Goal: Use online tool/utility: Utilize a website feature to perform a specific function

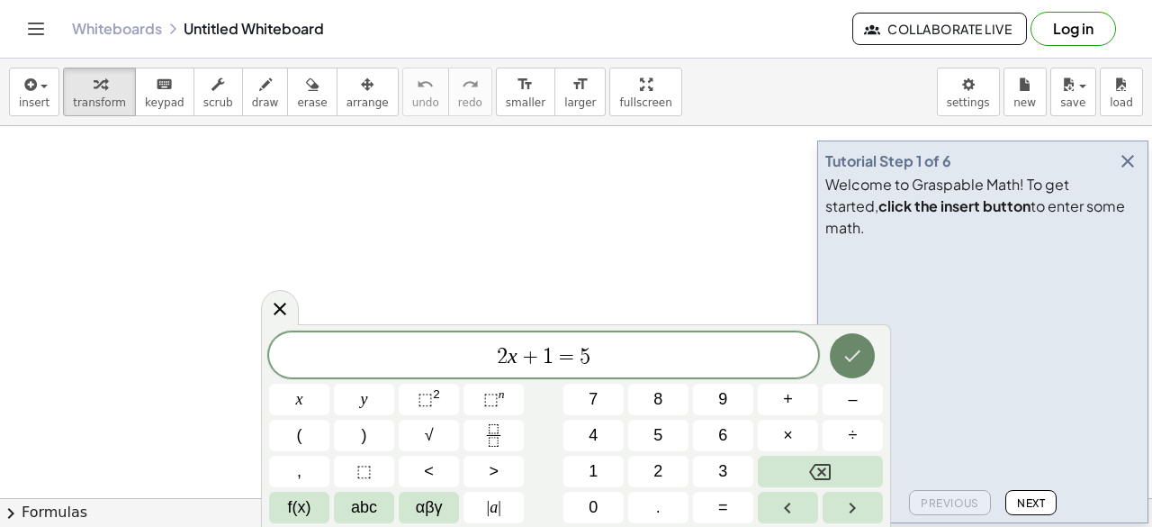
click at [858, 357] on icon "Done" at bounding box center [853, 356] width 22 height 22
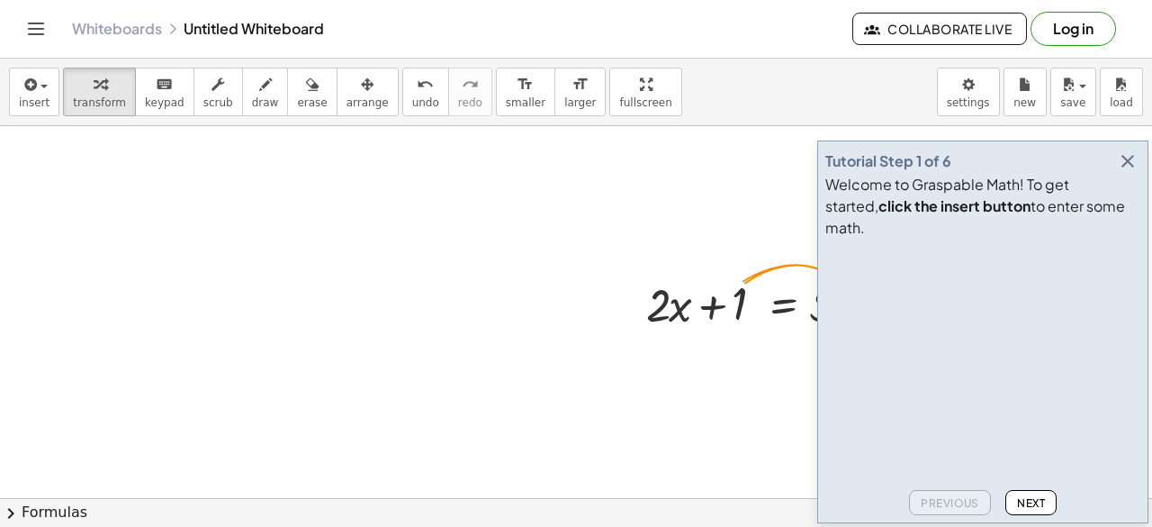
click at [1031, 500] on span "Next" at bounding box center [1031, 503] width 28 height 14
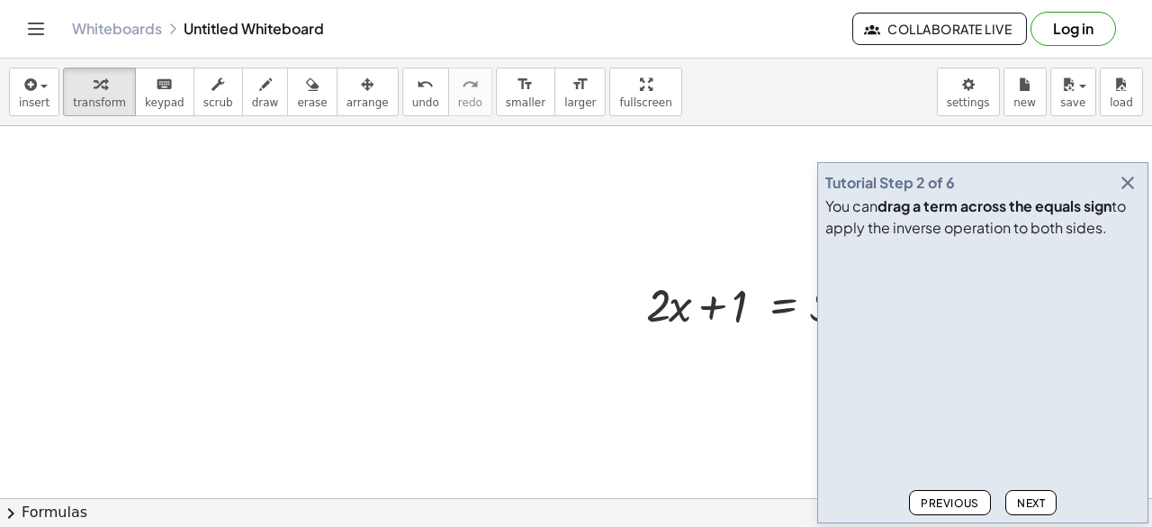
click at [1018, 491] on button "Next" at bounding box center [1030, 502] width 51 height 25
click at [1014, 489] on div "Previous Next" at bounding box center [982, 498] width 315 height 32
click at [1021, 500] on span "Next" at bounding box center [1031, 503] width 28 height 14
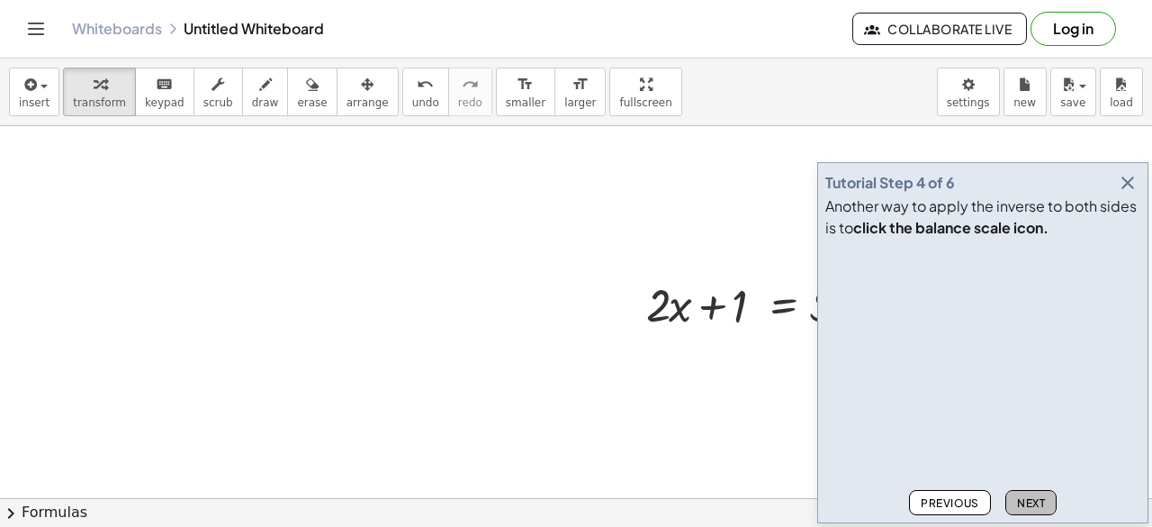
click at [1021, 500] on span "Next" at bounding box center [1031, 503] width 28 height 14
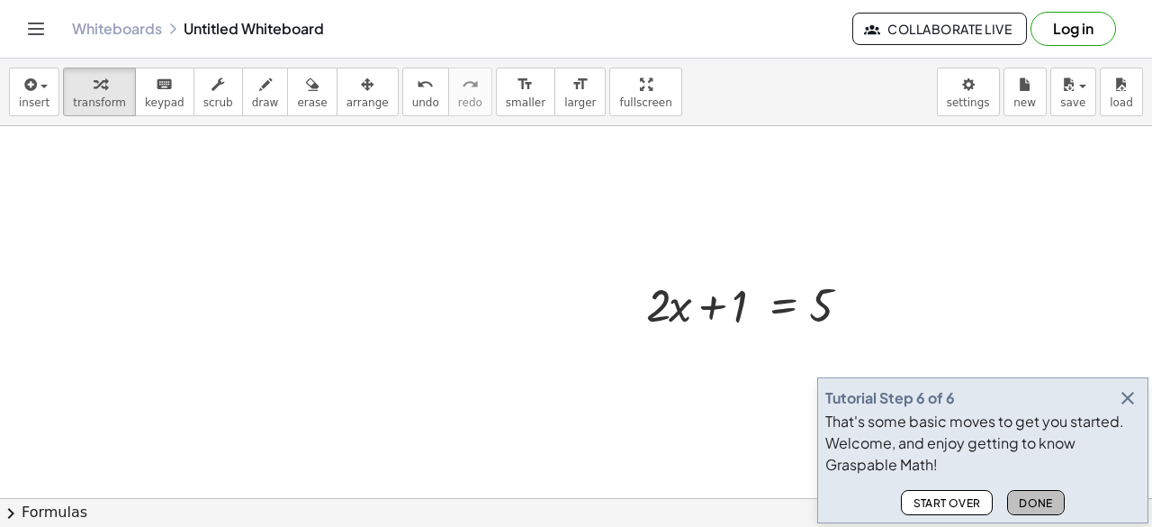
click at [1021, 500] on span "Done" at bounding box center [1036, 503] width 34 height 14
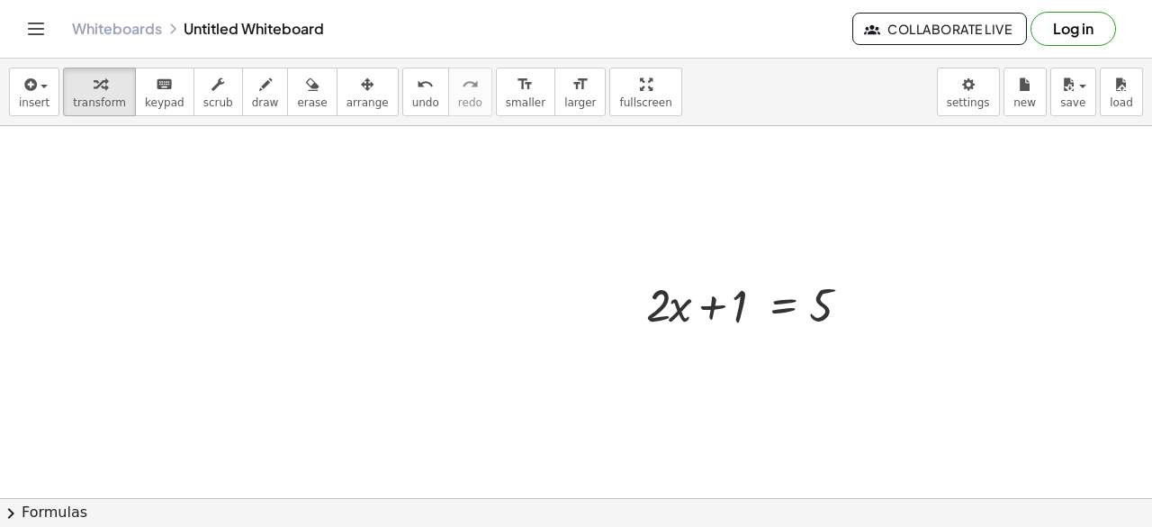
click at [1021, 500] on button "chevron_right Formulas" at bounding box center [576, 512] width 1152 height 29
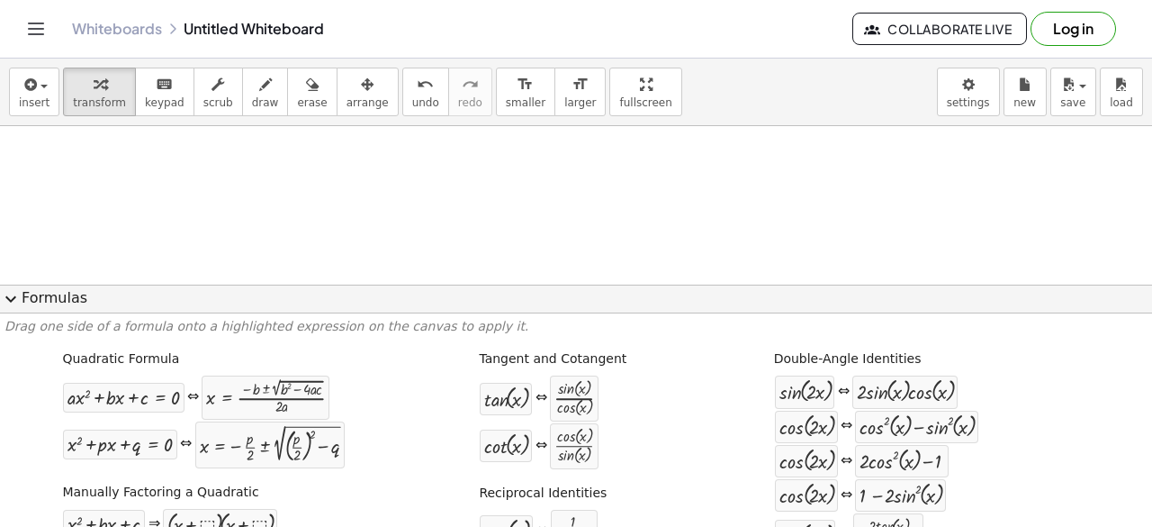
click at [437, 306] on button "expand_more Formulas" at bounding box center [576, 298] width 1152 height 29
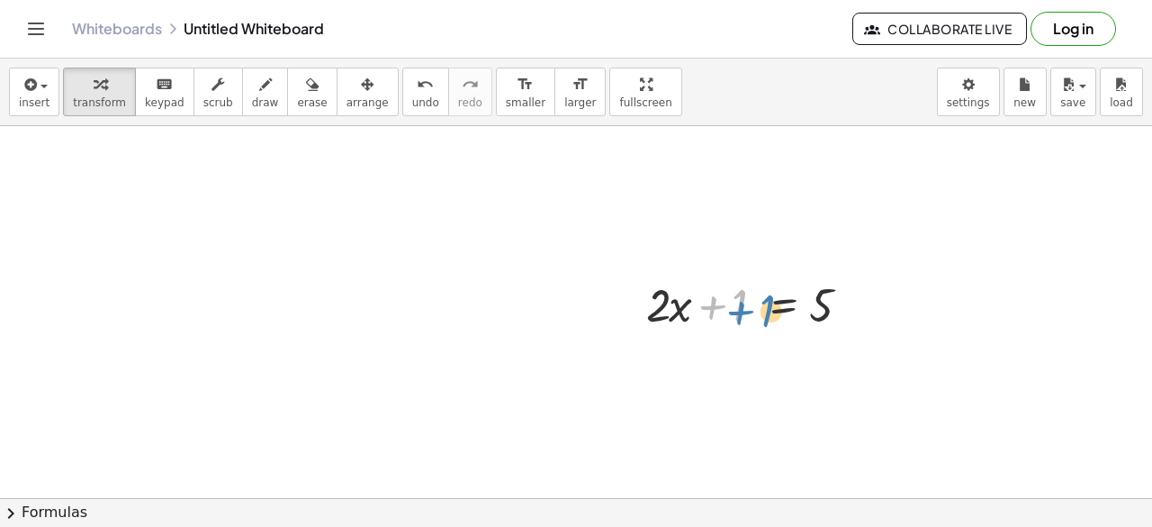
drag, startPoint x: 723, startPoint y: 312, endPoint x: 751, endPoint y: 315, distance: 28.0
click at [751, 315] on div at bounding box center [754, 303] width 235 height 61
click at [791, 338] on div at bounding box center [782, 350] width 29 height 29
click at [778, 307] on div at bounding box center [754, 303] width 235 height 61
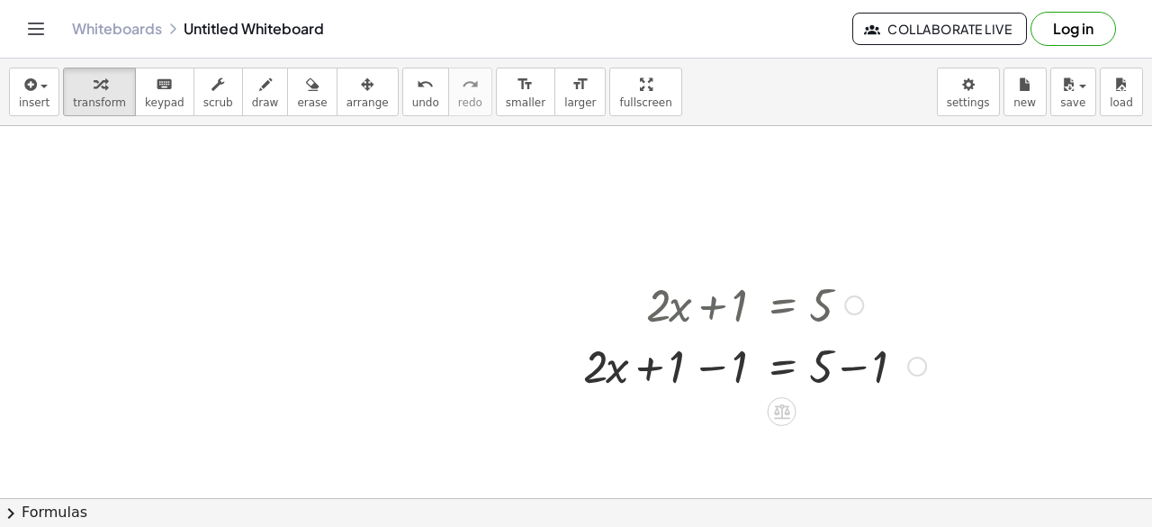
click at [878, 370] on div at bounding box center [754, 364] width 361 height 61
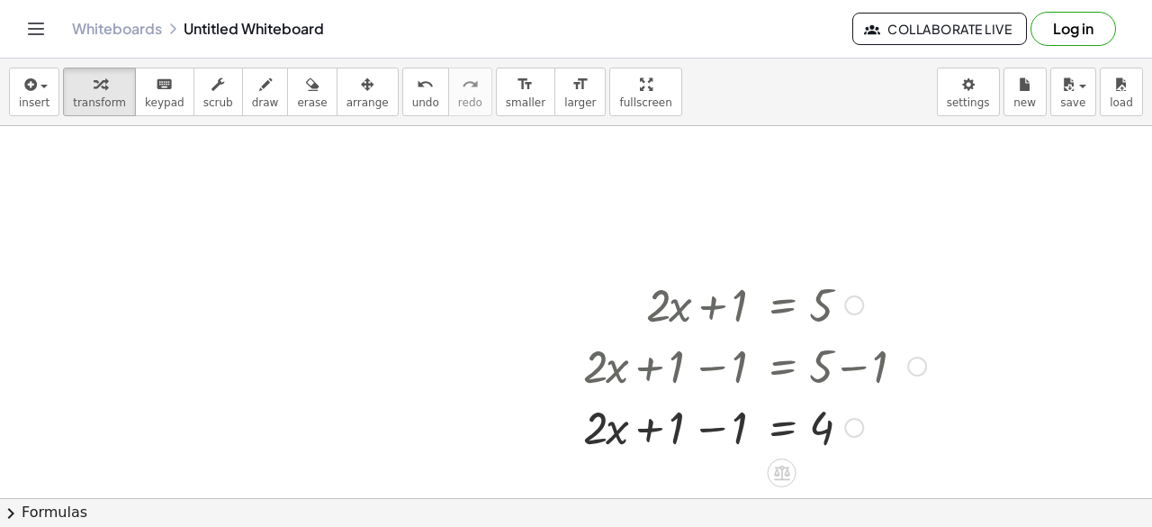
click at [750, 429] on div at bounding box center [754, 425] width 361 height 61
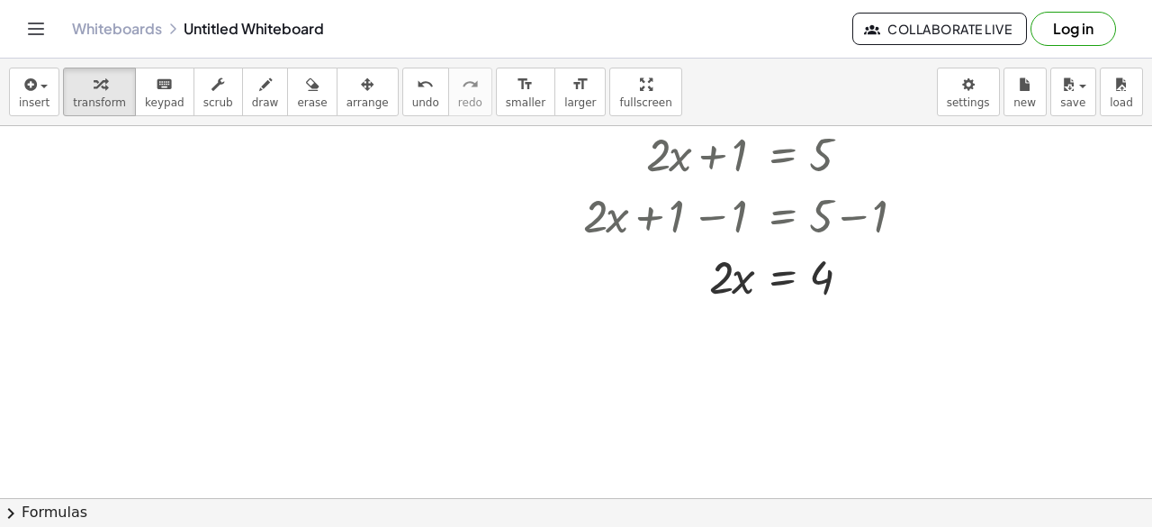
scroll to position [151, 0]
click at [752, 283] on div at bounding box center [754, 274] width 361 height 61
click at [749, 366] on div at bounding box center [576, 406] width 1152 height 863
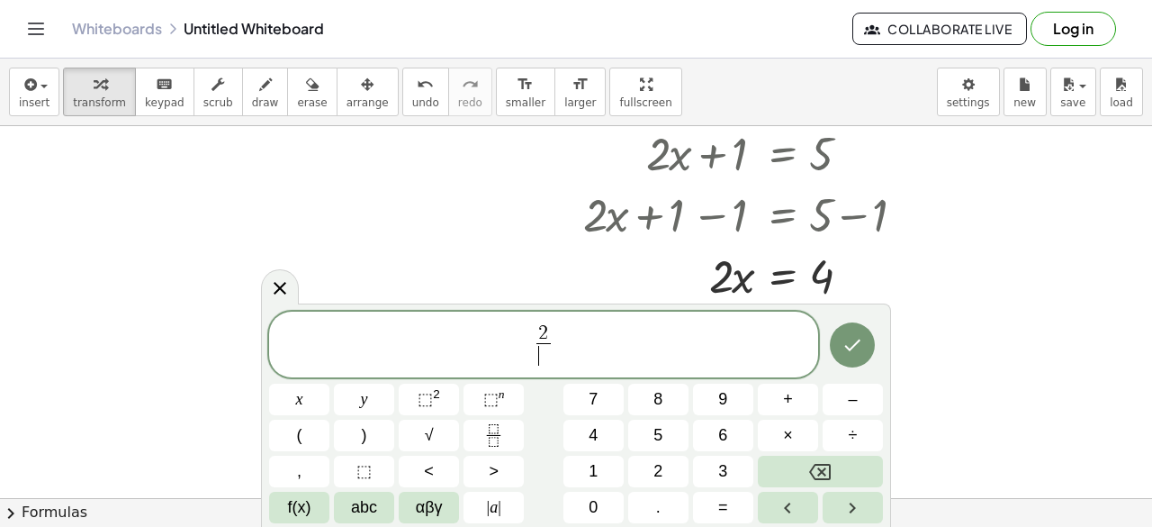
click at [544, 360] on span "​" at bounding box center [543, 355] width 14 height 24
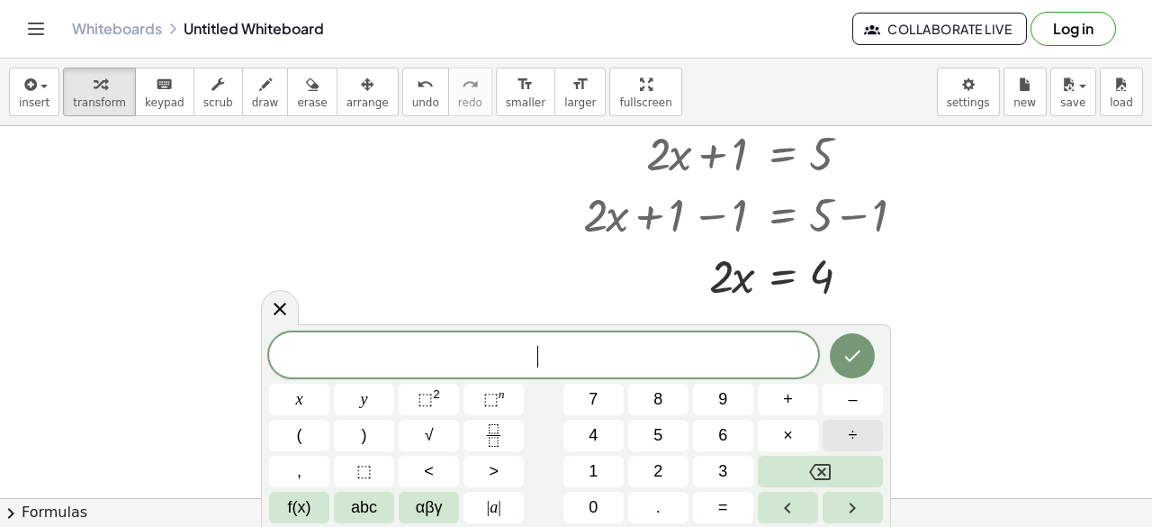
click at [859, 427] on button "÷" at bounding box center [853, 435] width 60 height 32
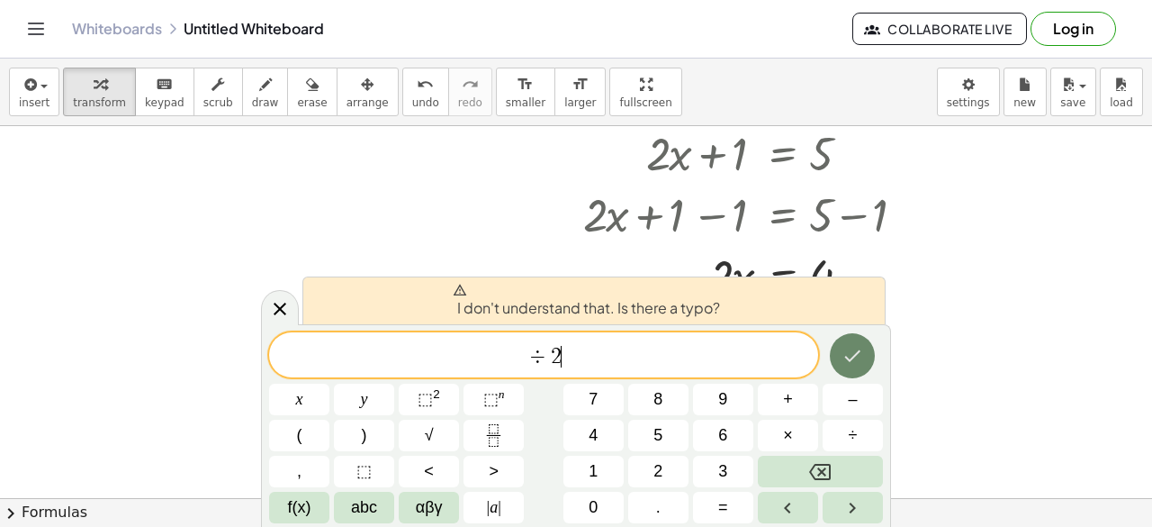
click at [850, 360] on icon "Done" at bounding box center [853, 356] width 16 height 12
click at [561, 362] on span "÷ 2 ​" at bounding box center [543, 356] width 549 height 25
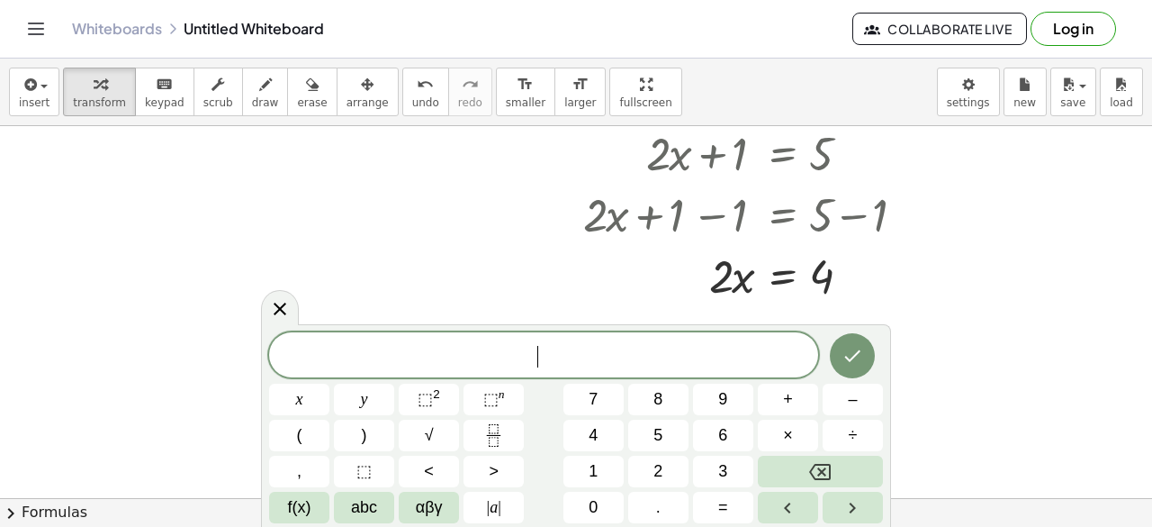
click at [526, 311] on div at bounding box center [576, 406] width 1152 height 863
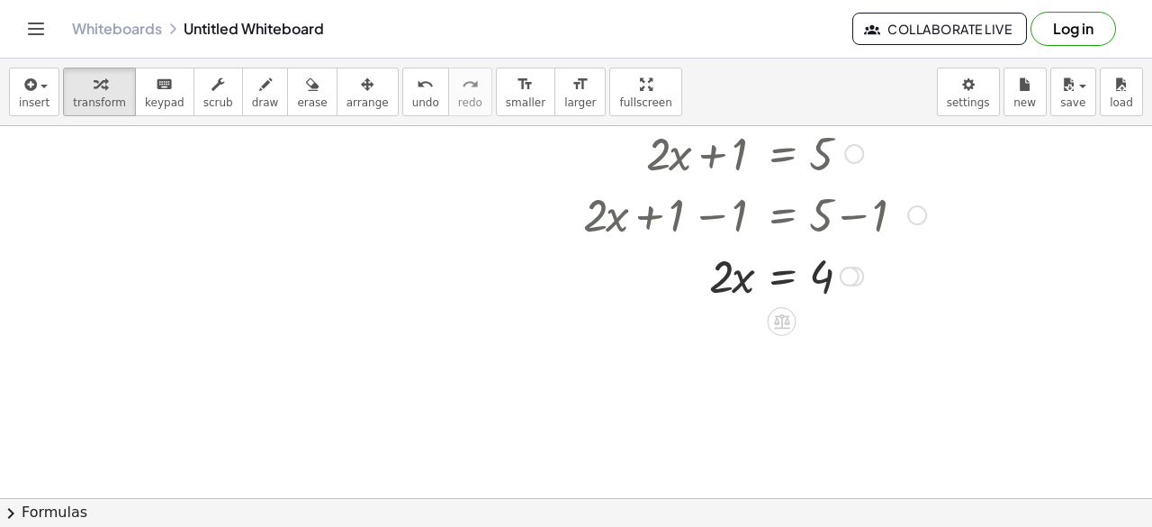
click at [758, 291] on div at bounding box center [754, 274] width 361 height 61
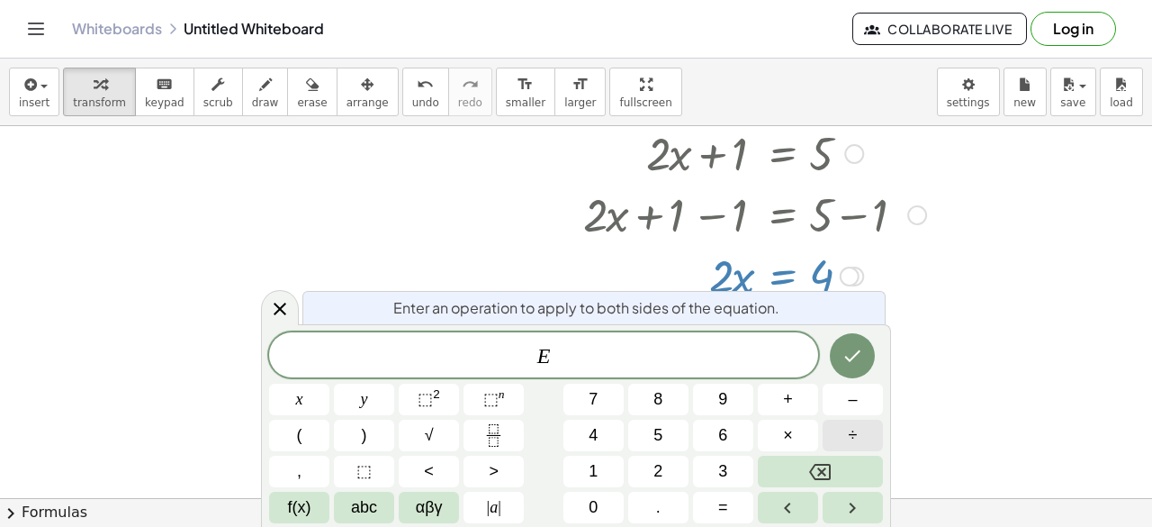
click at [863, 446] on button "÷" at bounding box center [853, 435] width 60 height 32
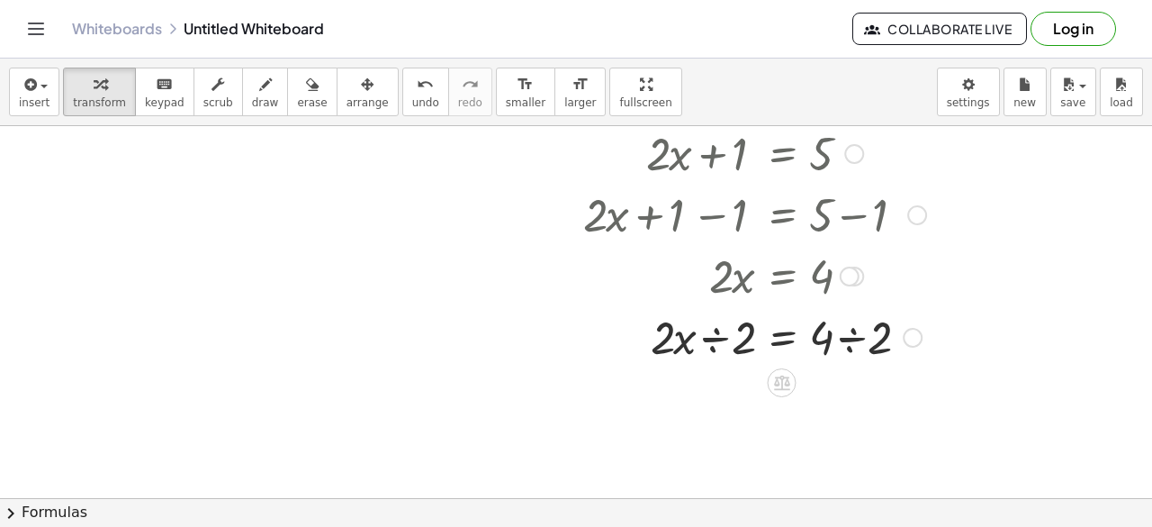
click at [743, 345] on div at bounding box center [754, 335] width 361 height 61
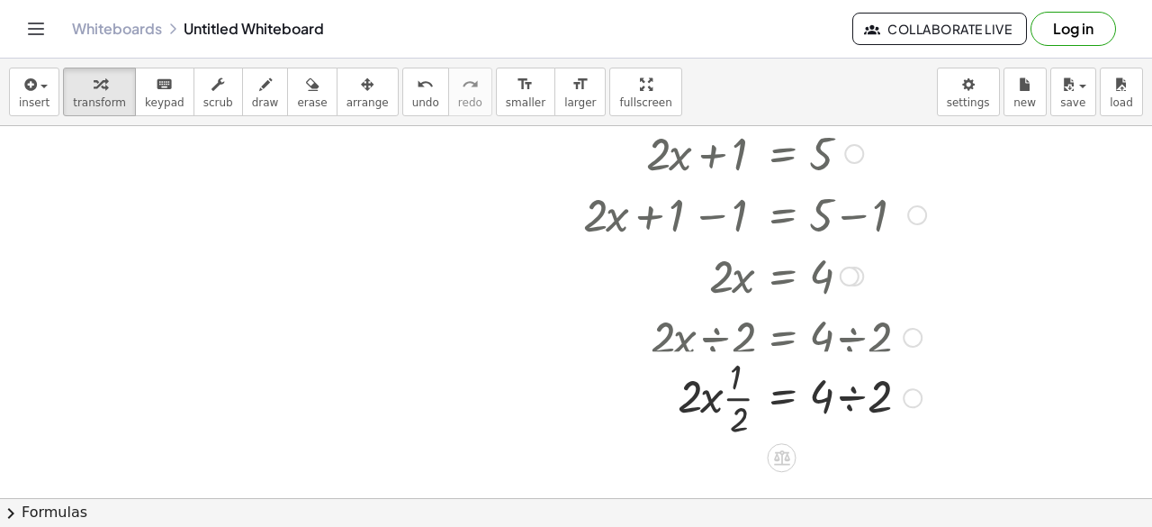
click at [884, 338] on div at bounding box center [741, 335] width 388 height 61
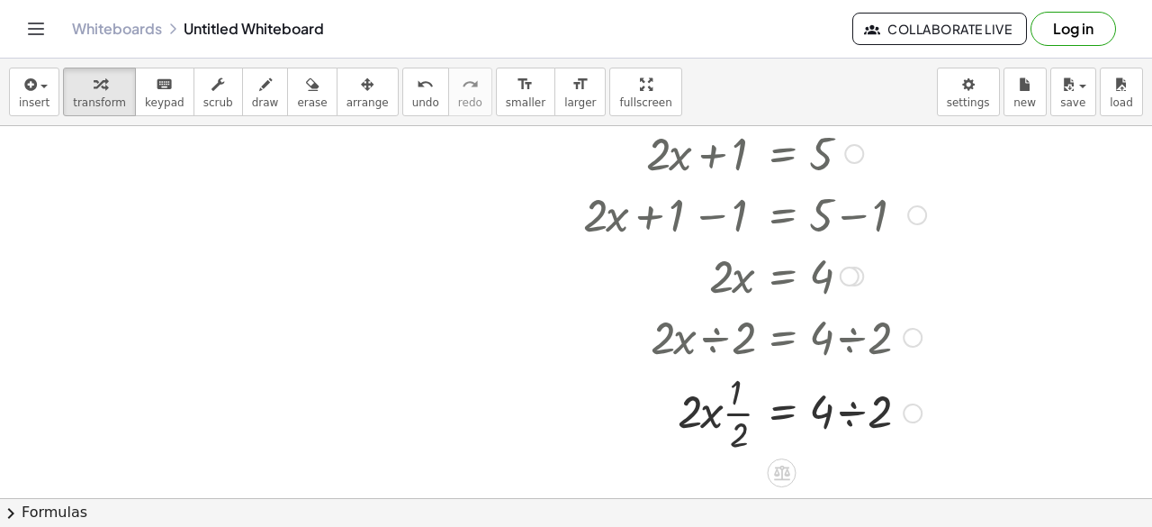
click at [882, 423] on div at bounding box center [754, 411] width 361 height 90
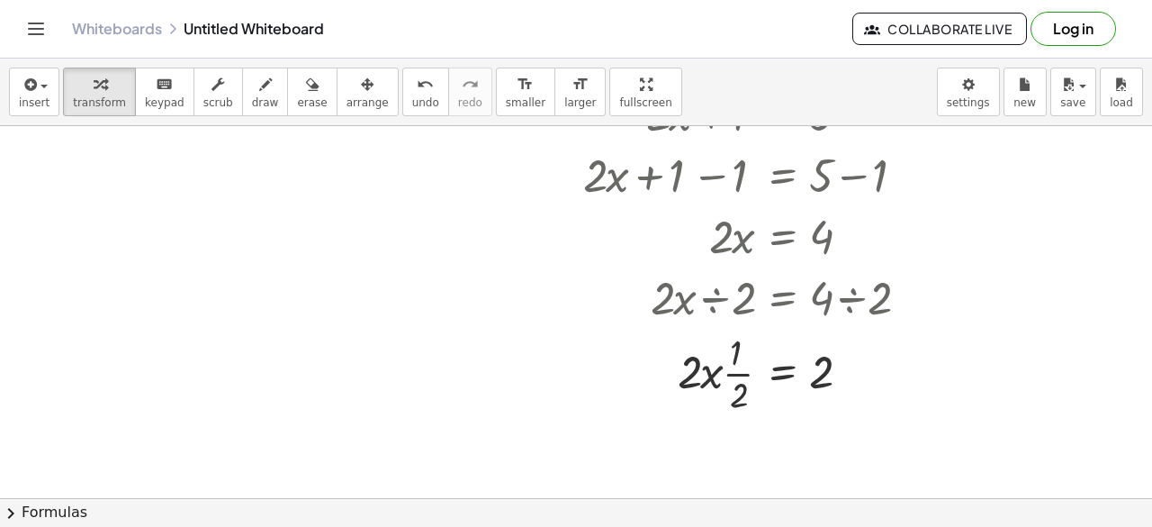
scroll to position [192, 0]
click at [742, 374] on div at bounding box center [754, 371] width 361 height 90
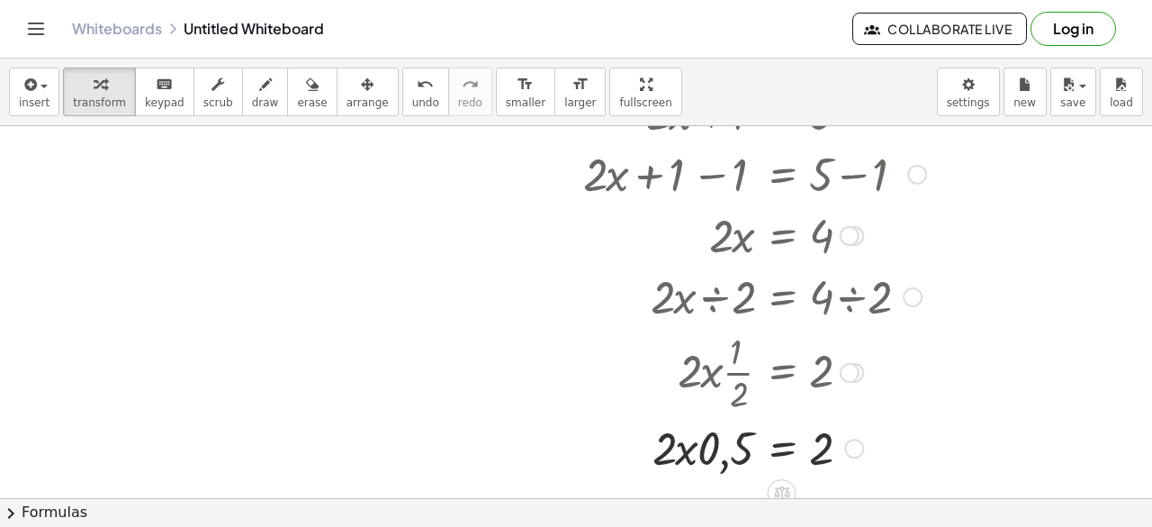
click at [684, 462] on div at bounding box center [754, 446] width 361 height 61
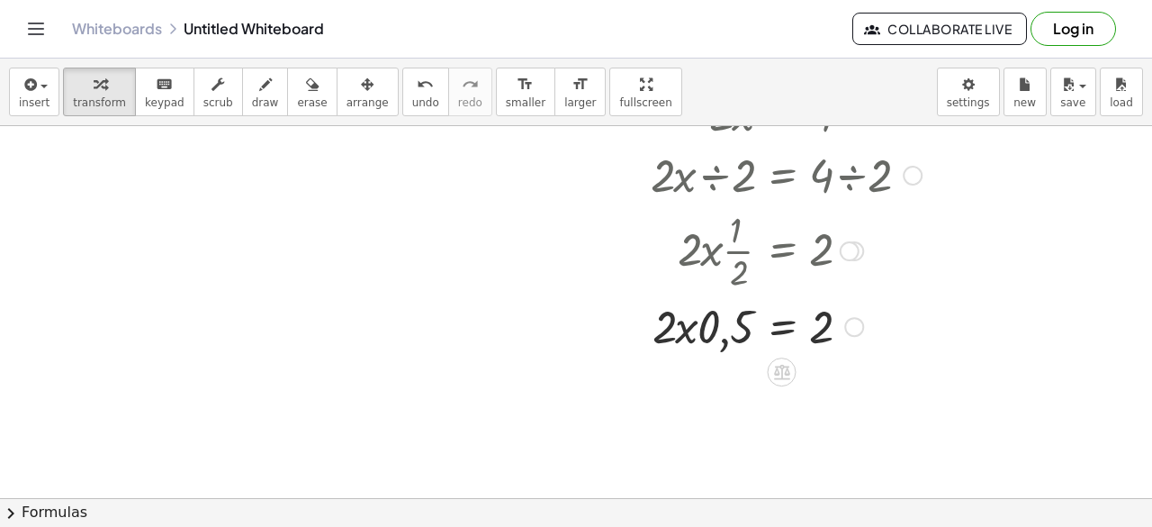
scroll to position [310, 0]
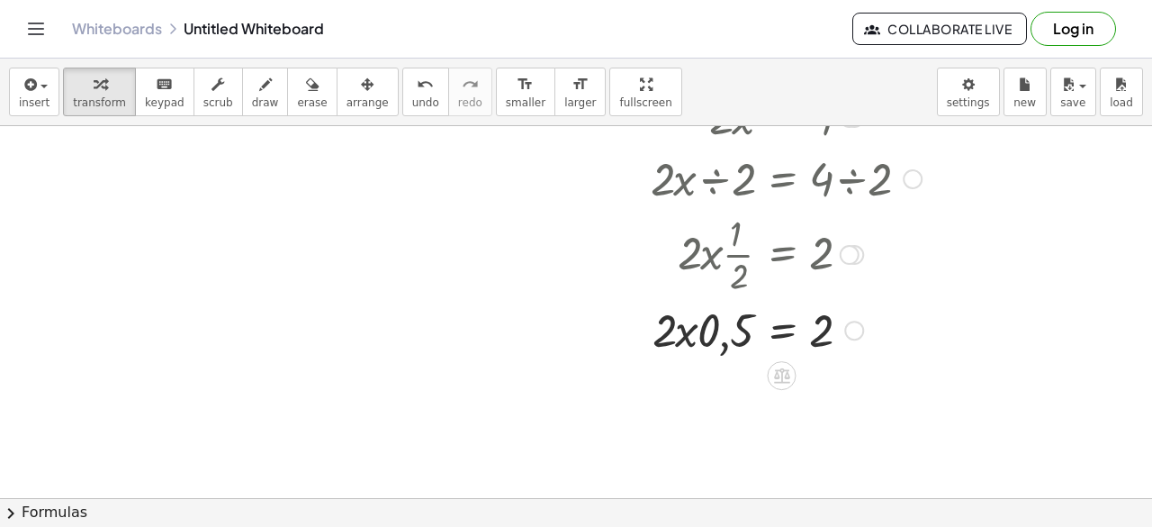
click at [727, 329] on div at bounding box center [754, 328] width 361 height 61
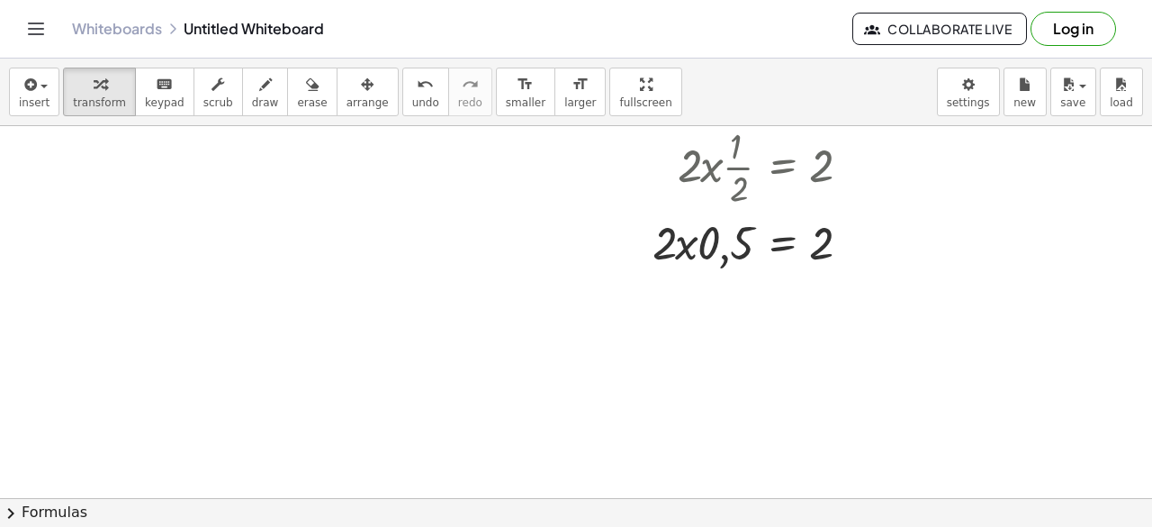
scroll to position [398, 0]
click at [816, 253] on div at bounding box center [754, 240] width 361 height 61
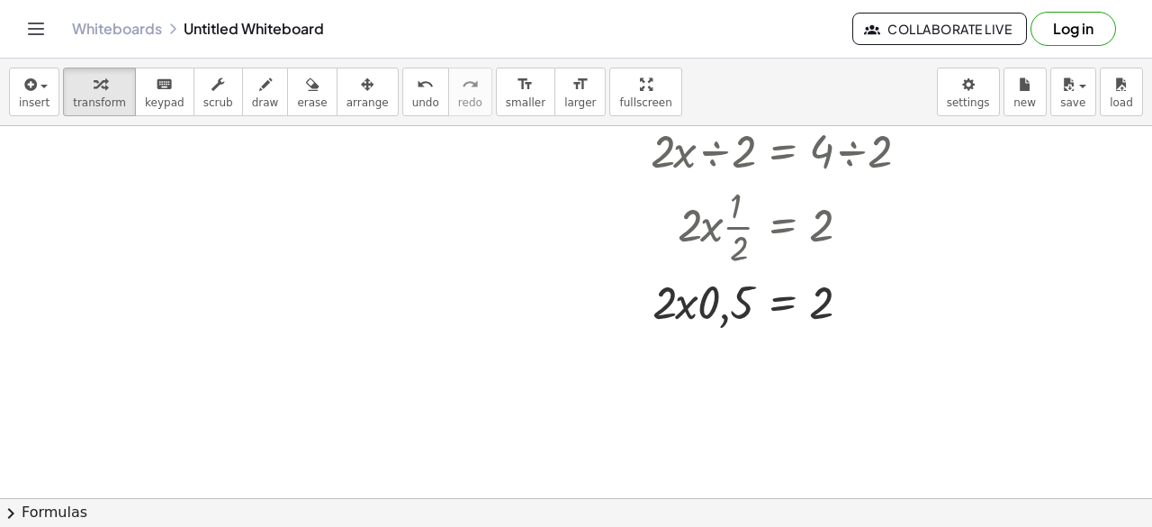
scroll to position [320, 0]
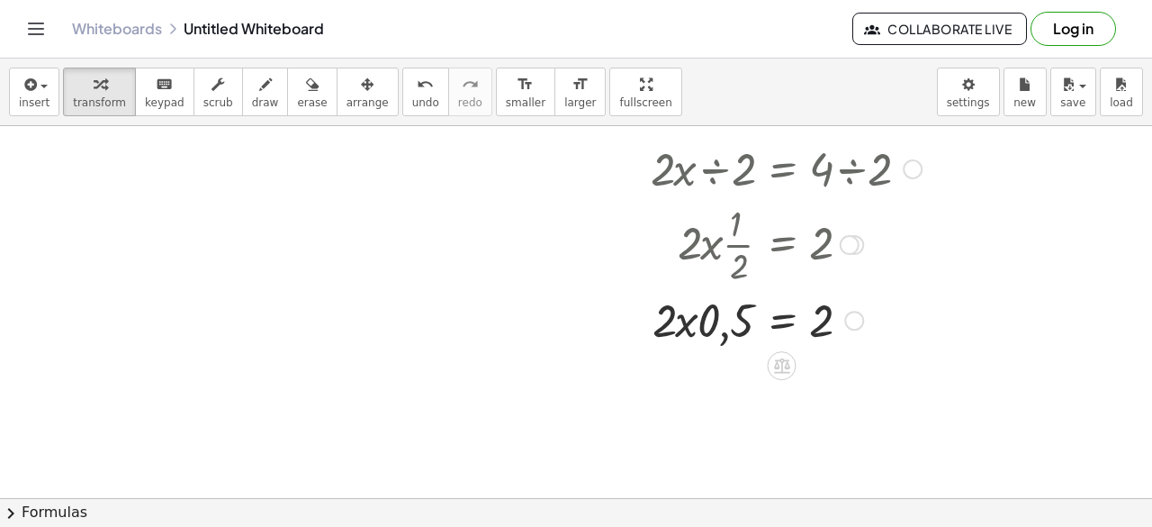
click at [741, 319] on div at bounding box center [754, 318] width 361 height 61
click at [799, 336] on div at bounding box center [754, 318] width 361 height 61
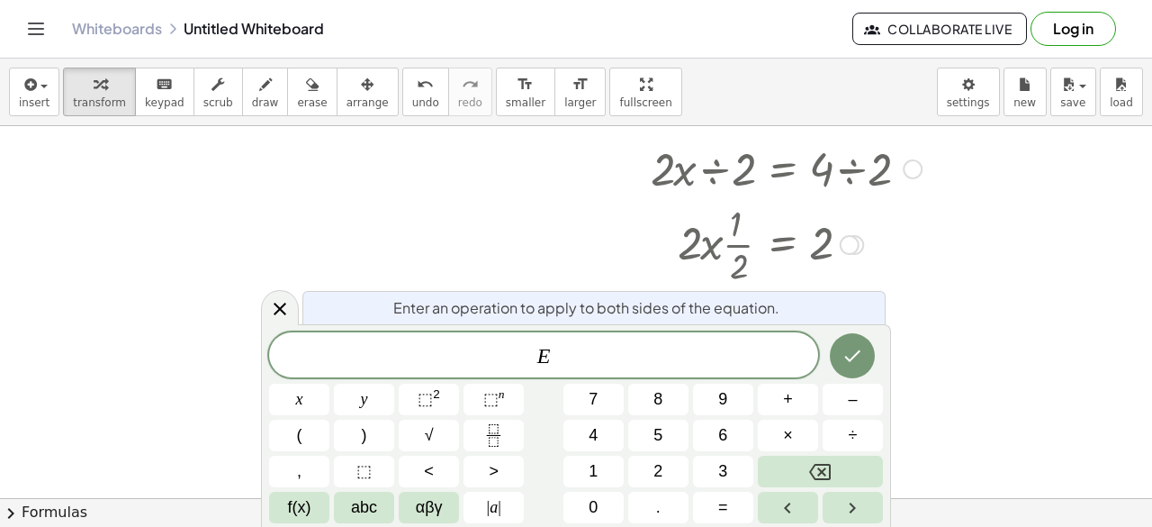
click at [961, 299] on div at bounding box center [576, 237] width 1152 height 863
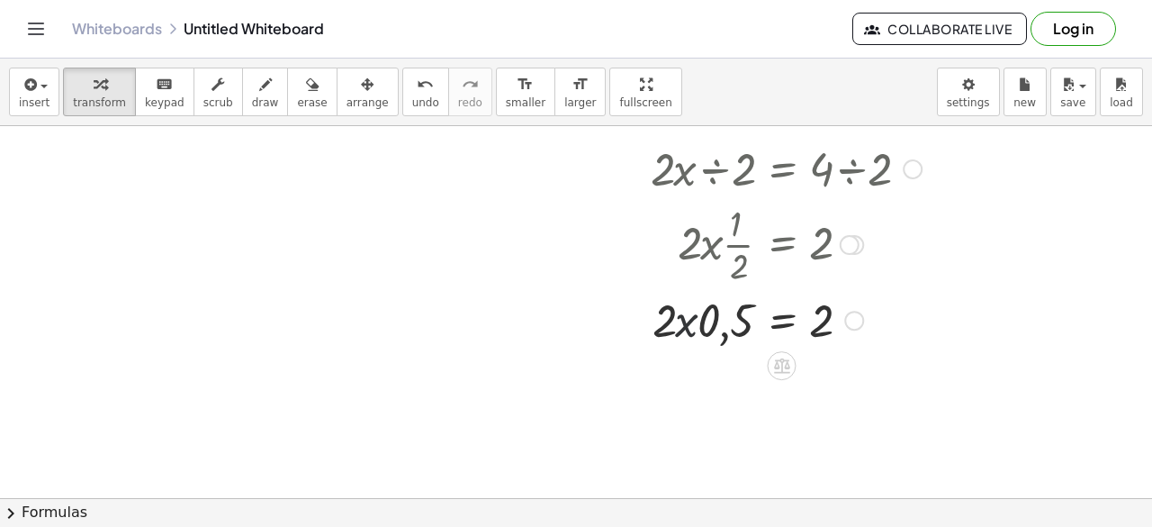
click at [684, 311] on div at bounding box center [754, 318] width 361 height 61
click at [736, 318] on div at bounding box center [754, 318] width 361 height 61
click at [858, 316] on div at bounding box center [854, 321] width 20 height 20
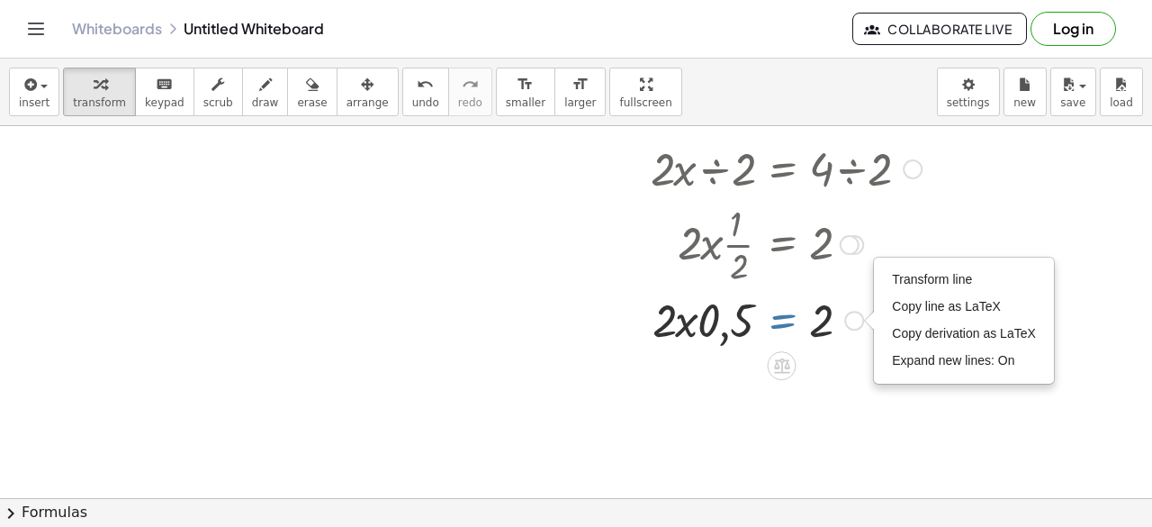
click at [778, 312] on div at bounding box center [754, 318] width 361 height 61
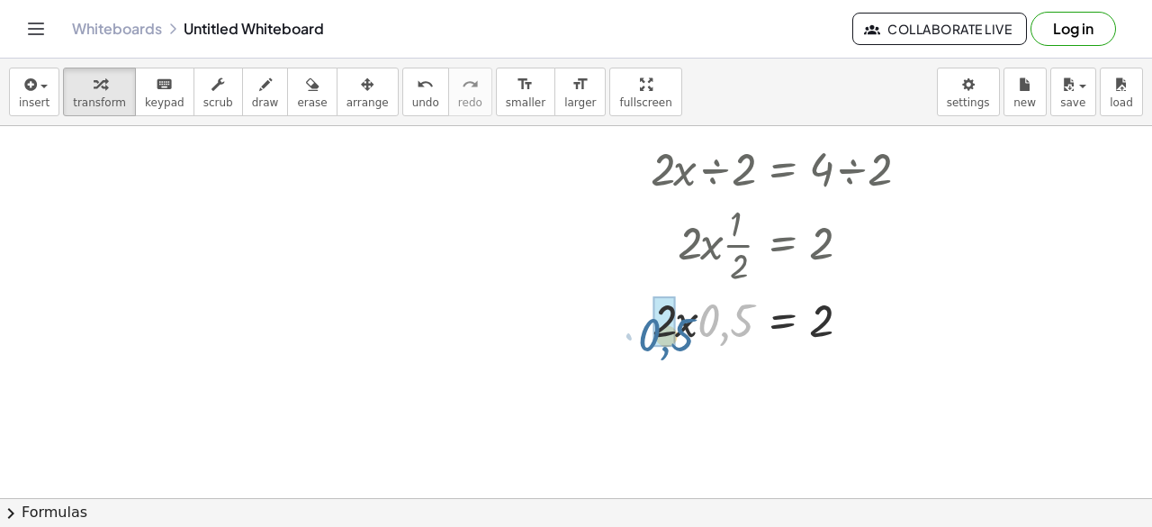
drag, startPoint x: 727, startPoint y: 320, endPoint x: 667, endPoint y: 334, distance: 61.8
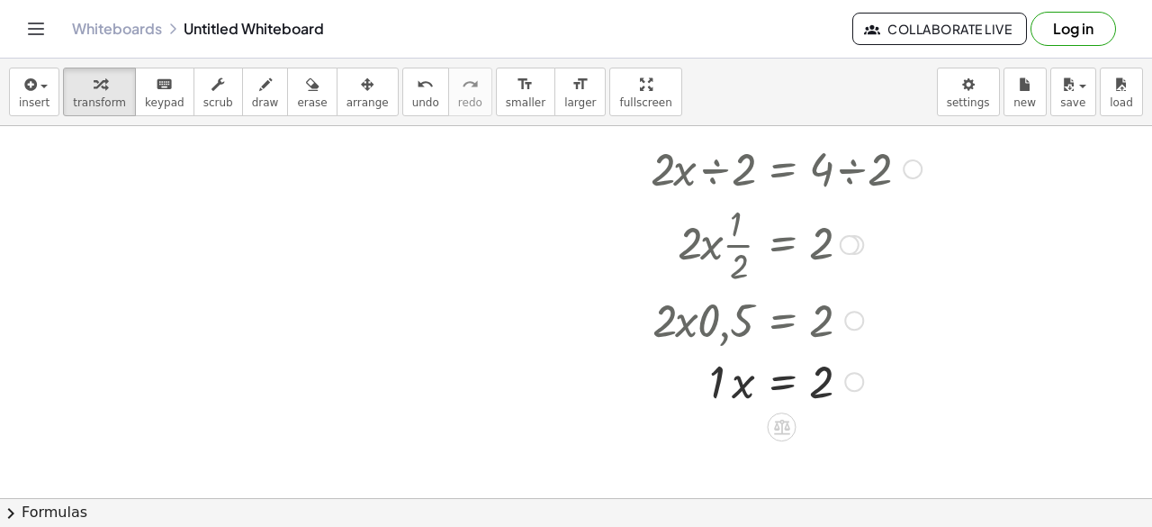
click at [769, 374] on div at bounding box center [754, 379] width 361 height 61
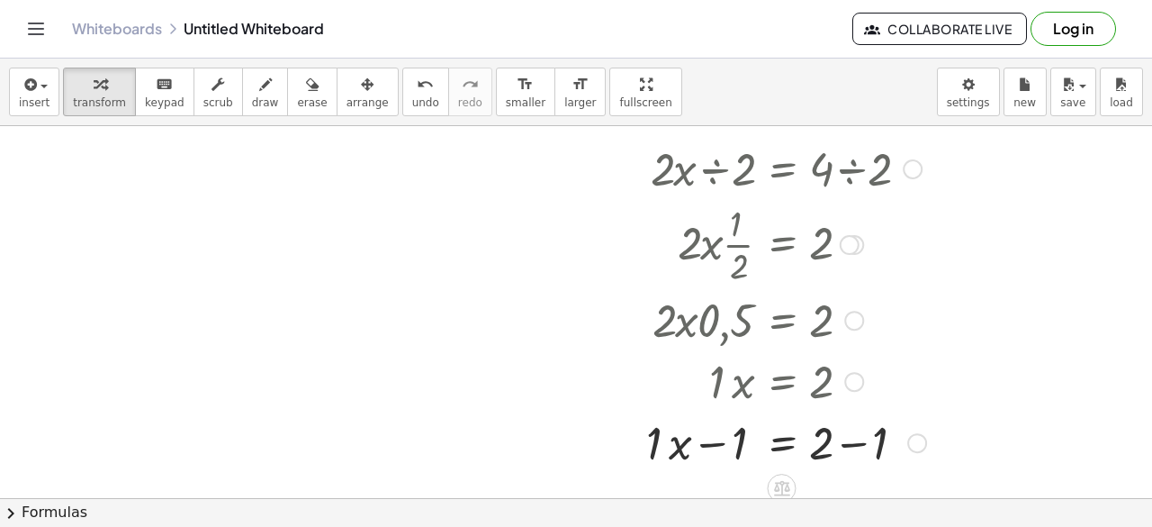
click at [752, 449] on div at bounding box center [754, 440] width 361 height 61
click at [743, 451] on div at bounding box center [754, 440] width 361 height 61
click at [882, 451] on div at bounding box center [754, 440] width 361 height 61
click at [740, 445] on div at bounding box center [754, 440] width 361 height 61
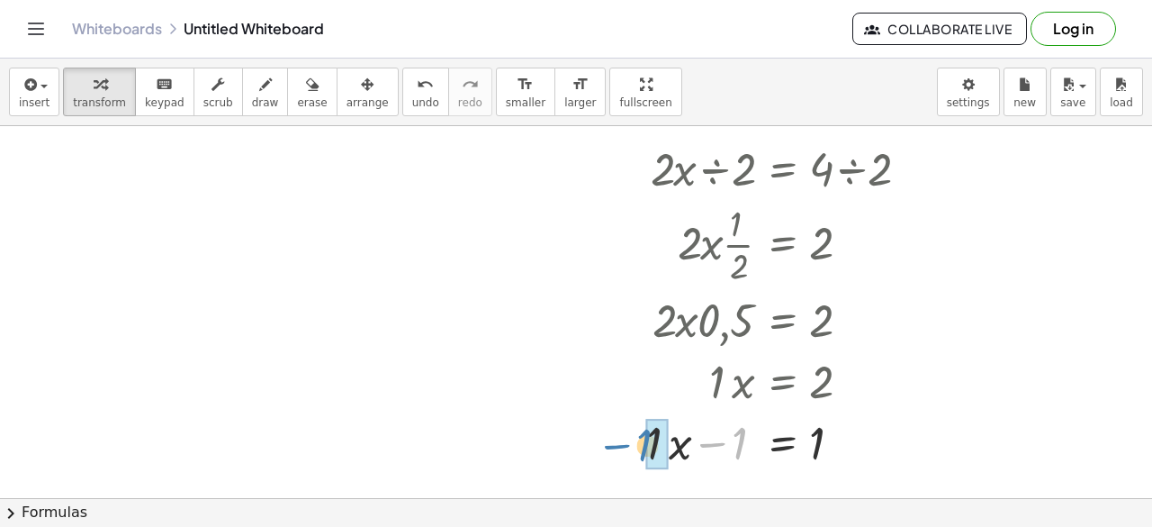
drag, startPoint x: 745, startPoint y: 447, endPoint x: 650, endPoint y: 449, distance: 95.4
click at [720, 446] on div at bounding box center [754, 441] width 361 height 68
click at [730, 451] on div at bounding box center [754, 441] width 361 height 68
click at [817, 452] on div at bounding box center [754, 441] width 361 height 68
click at [719, 448] on div at bounding box center [754, 441] width 361 height 68
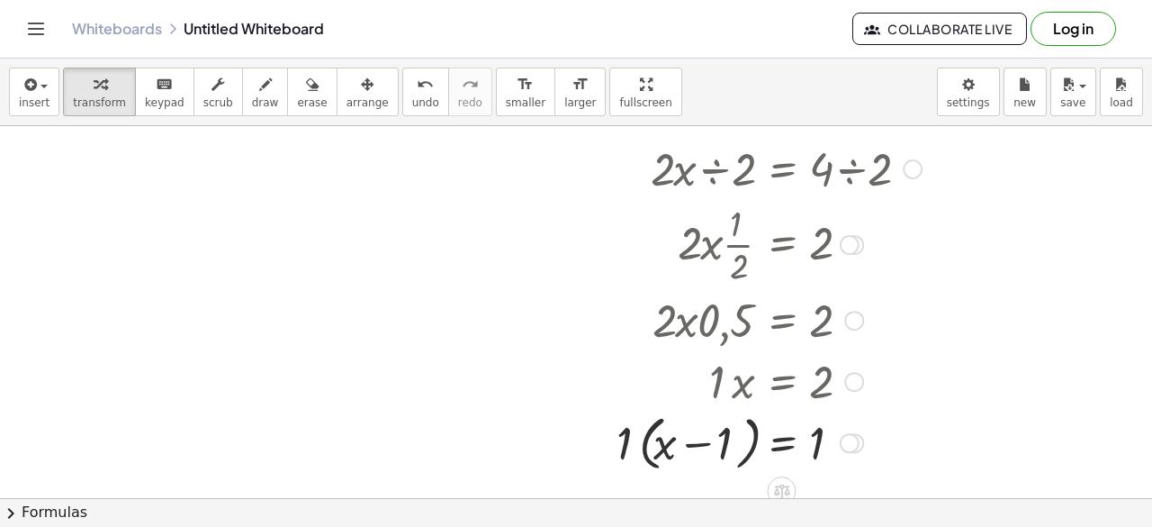
click at [850, 440] on div at bounding box center [850, 443] width 20 height 20
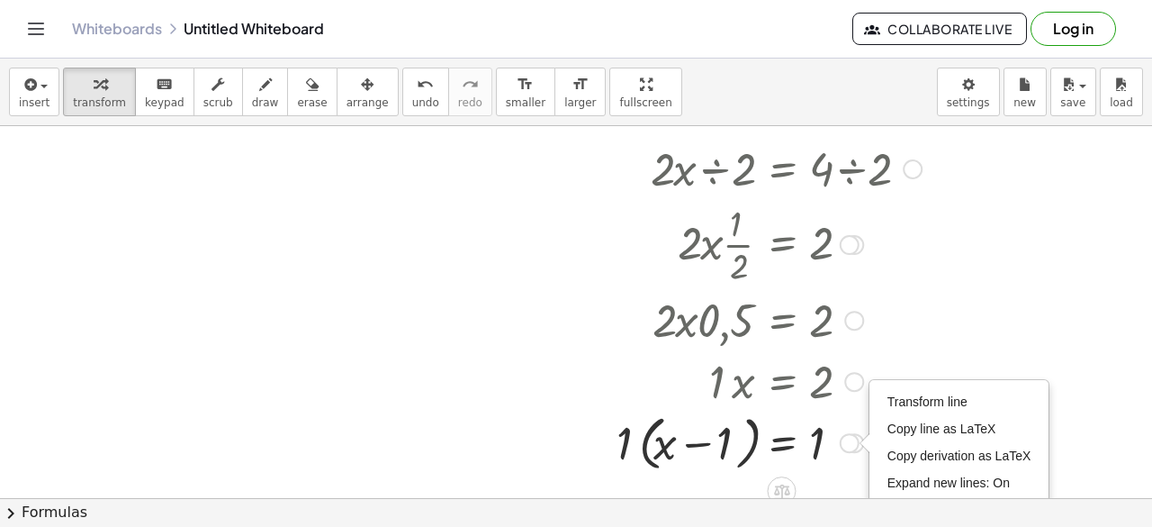
click at [562, 468] on div at bounding box center [569, 214] width 27 height 531
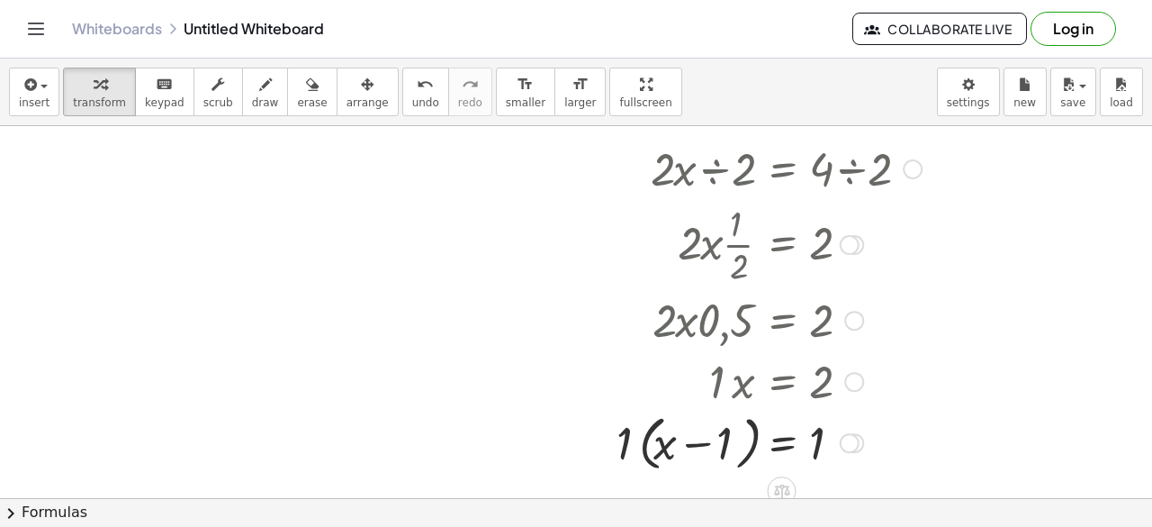
click at [655, 453] on div at bounding box center [754, 441] width 361 height 68
click at [639, 453] on div at bounding box center [754, 441] width 361 height 68
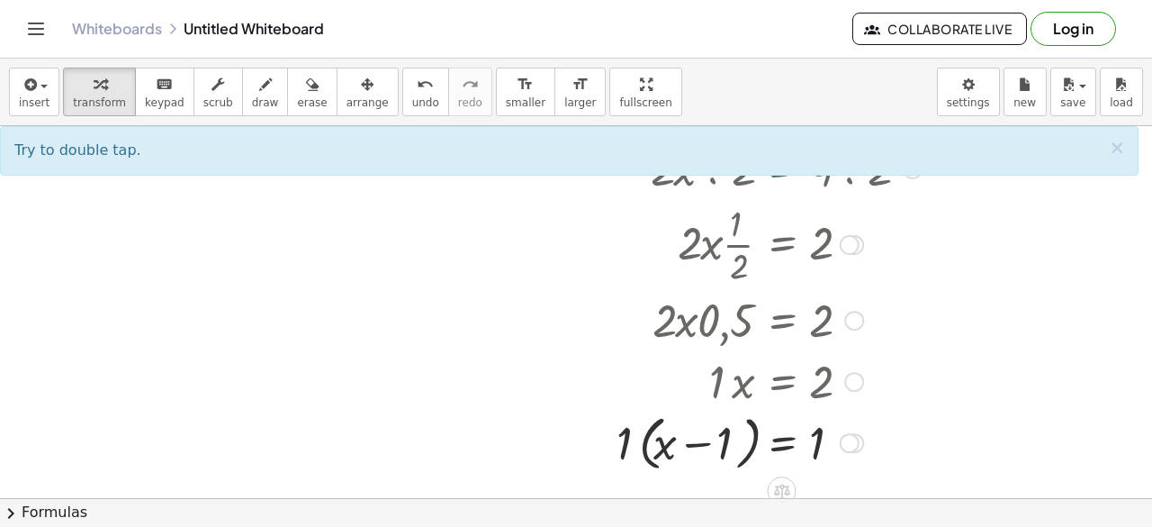
click at [704, 441] on div at bounding box center [754, 441] width 361 height 68
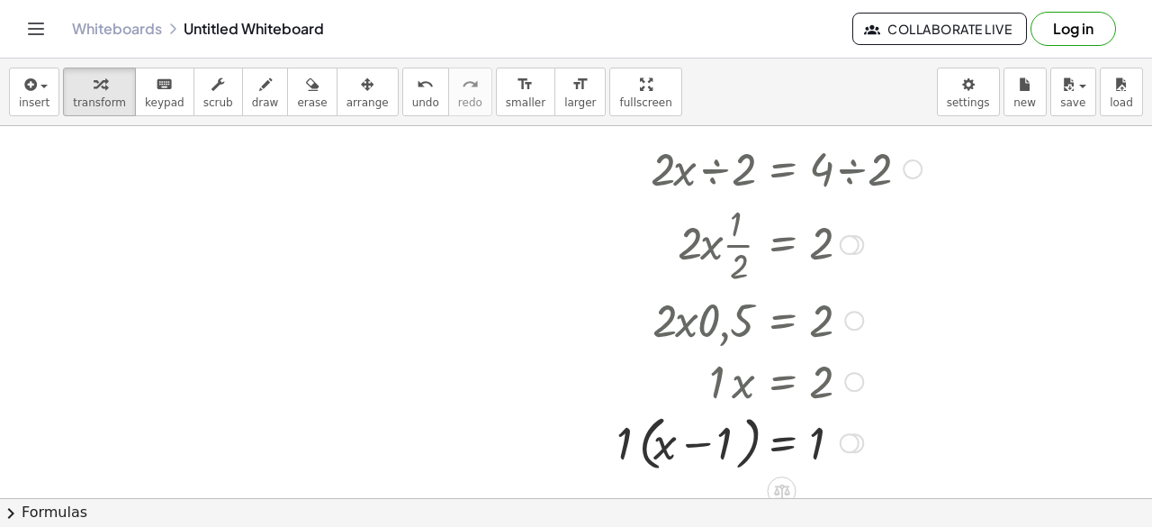
click at [704, 441] on div at bounding box center [754, 441] width 361 height 68
click at [673, 452] on div at bounding box center [754, 441] width 361 height 68
click at [637, 440] on div at bounding box center [754, 441] width 361 height 68
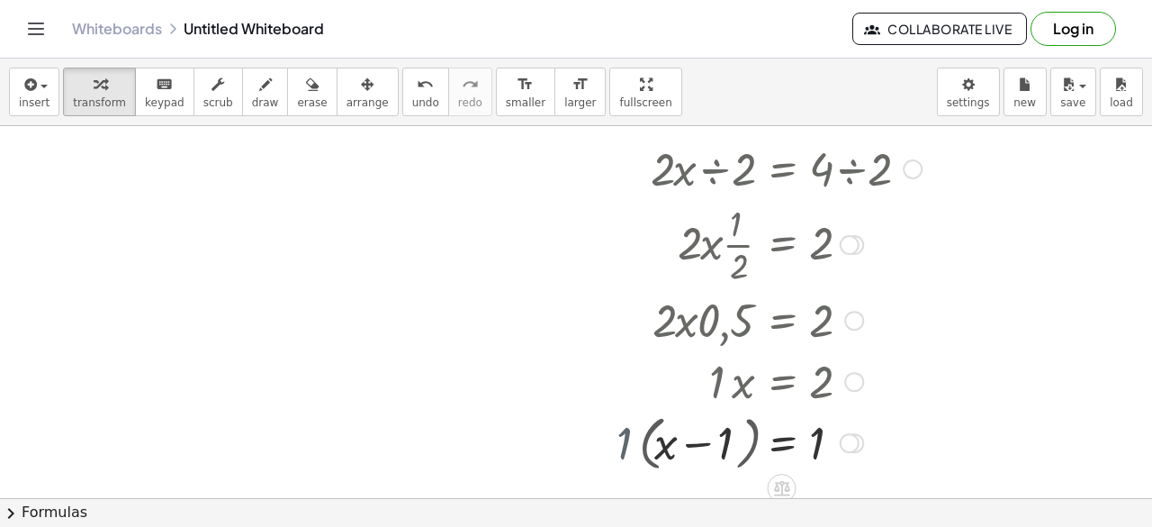
click at [637, 440] on div at bounding box center [754, 440] width 361 height 61
click at [749, 442] on div at bounding box center [754, 440] width 361 height 61
click at [860, 455] on div at bounding box center [754, 440] width 361 height 61
drag, startPoint x: 892, startPoint y: 451, endPoint x: 918, endPoint y: 454, distance: 26.2
click at [918, 454] on div at bounding box center [754, 440] width 361 height 61
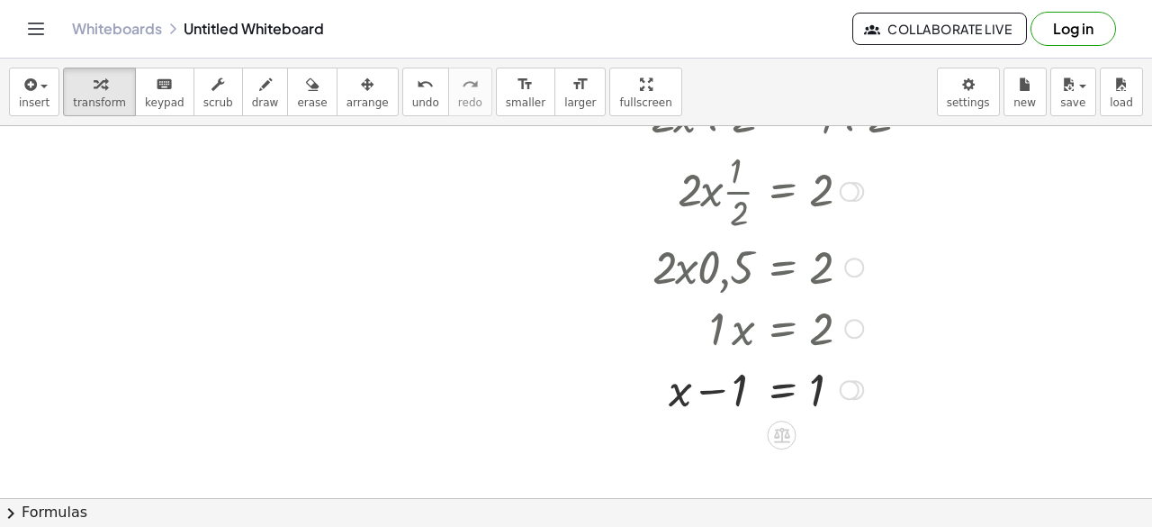
scroll to position [374, 0]
click at [608, 252] on div at bounding box center [754, 264] width 361 height 61
click at [478, 280] on div at bounding box center [576, 183] width 1152 height 863
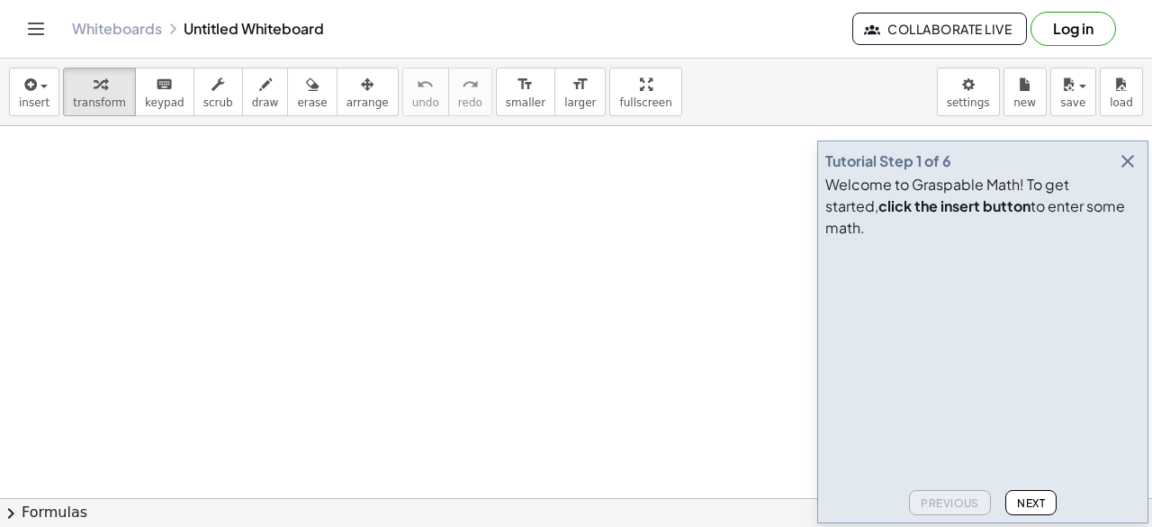
click at [1136, 172] on icon "button" at bounding box center [1128, 161] width 22 height 22
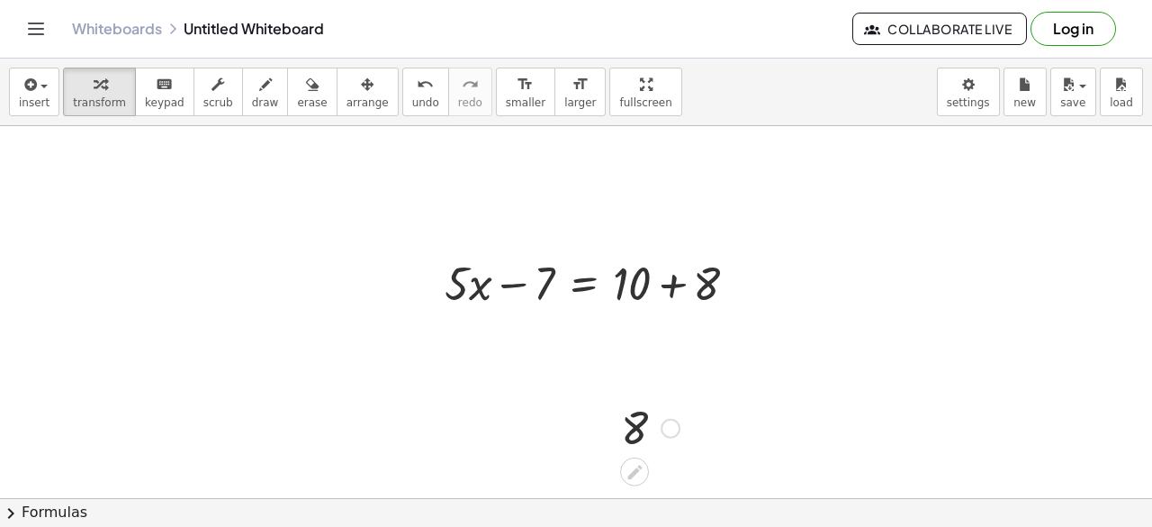
click at [634, 426] on div at bounding box center [650, 426] width 77 height 59
click at [632, 476] on icon at bounding box center [634, 471] width 14 height 14
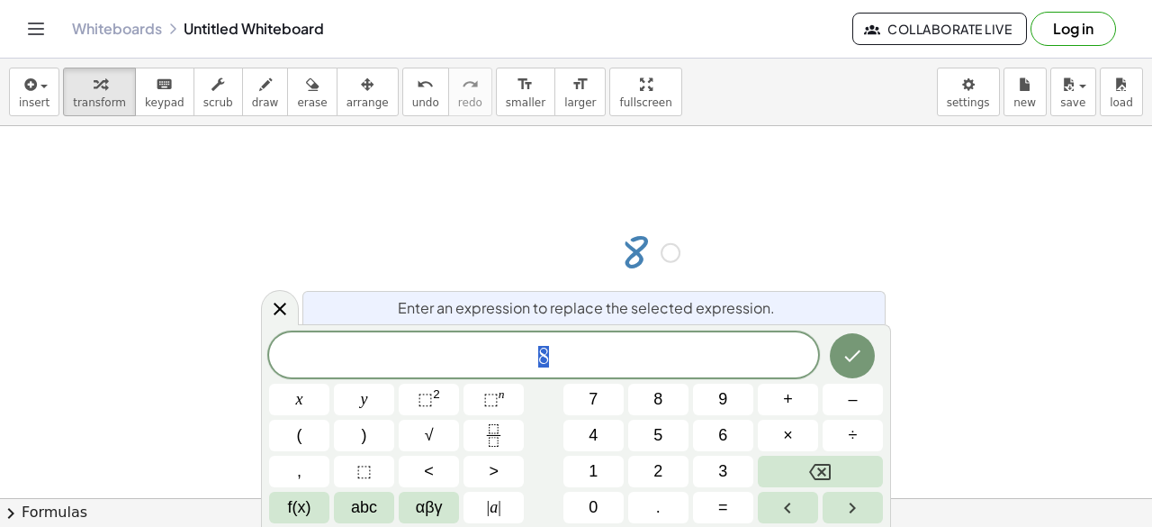
scroll to position [180, 0]
click at [282, 304] on icon at bounding box center [280, 309] width 22 height 22
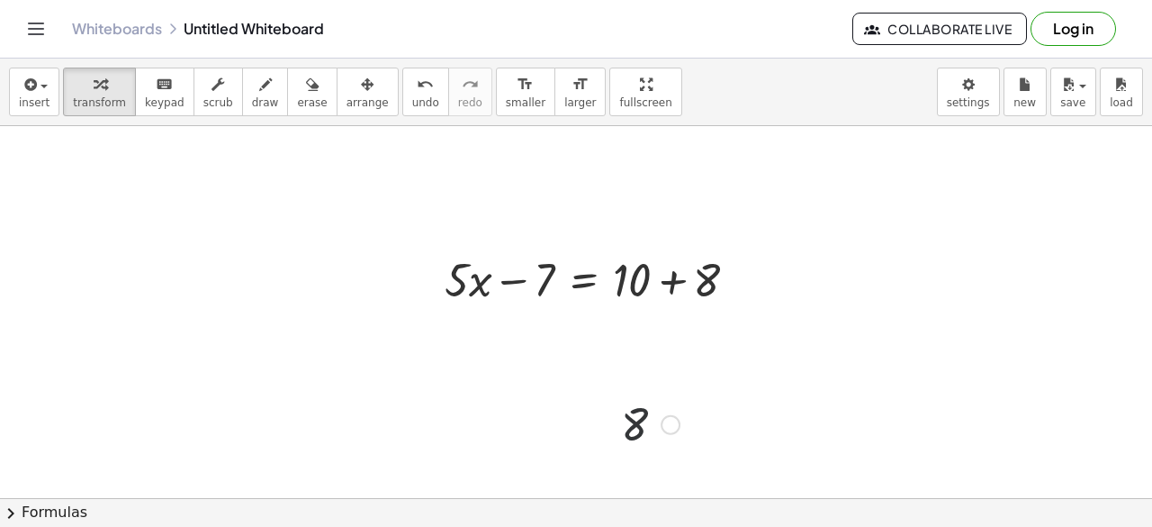
scroll to position [0, 0]
click at [621, 277] on div at bounding box center [598, 281] width 325 height 61
click at [636, 482] on div at bounding box center [634, 471] width 29 height 29
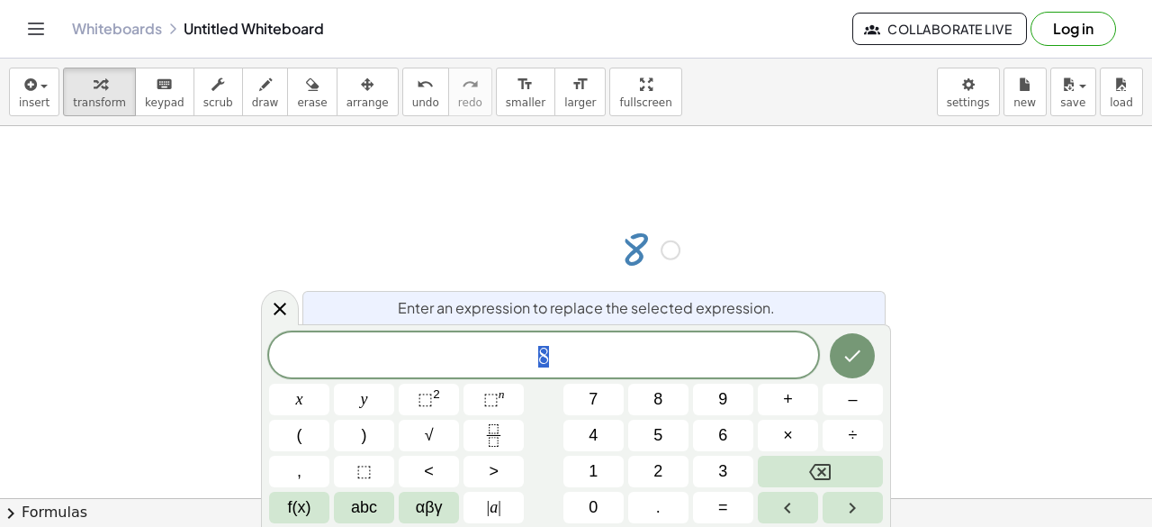
scroll to position [180, 0]
click at [279, 307] on icon at bounding box center [280, 308] width 13 height 13
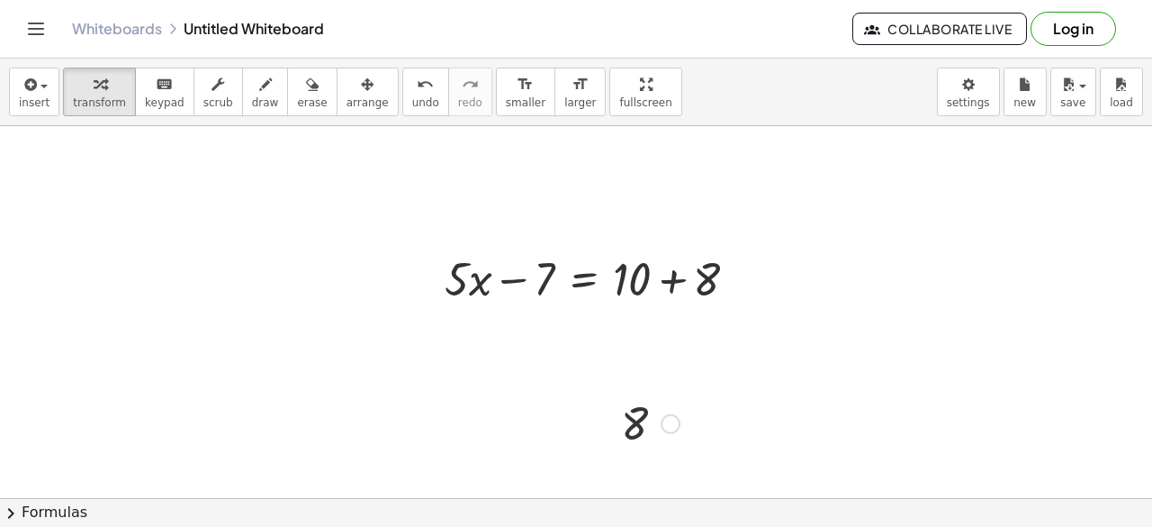
scroll to position [0, 0]
click at [630, 418] on div at bounding box center [650, 426] width 77 height 59
click at [652, 419] on div at bounding box center [650, 426] width 77 height 59
click at [671, 427] on div at bounding box center [671, 428] width 20 height 20
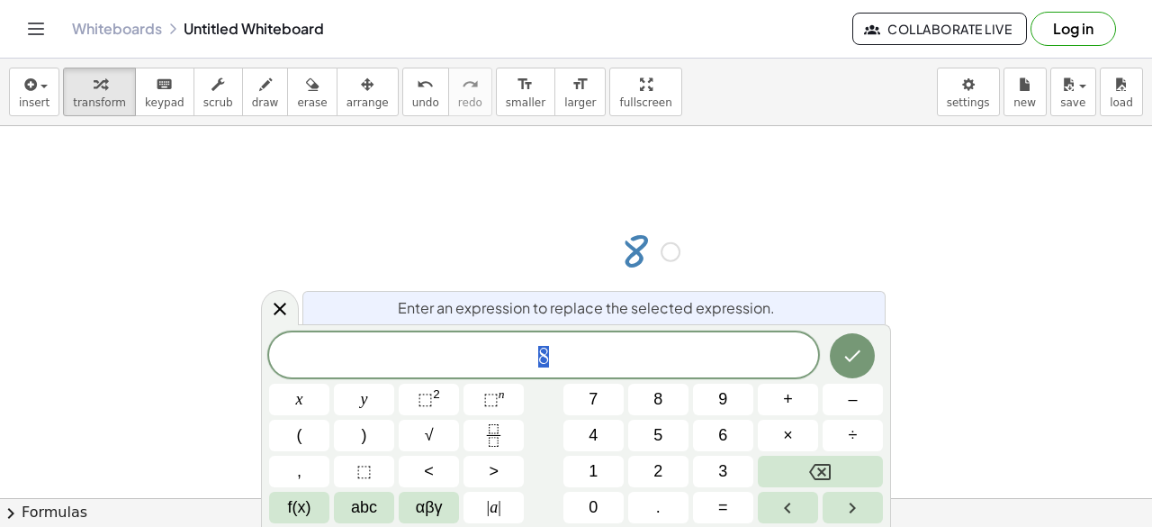
scroll to position [180, 0]
click at [581, 362] on span "8" at bounding box center [543, 356] width 549 height 25
click at [865, 347] on button "Done" at bounding box center [852, 355] width 45 height 45
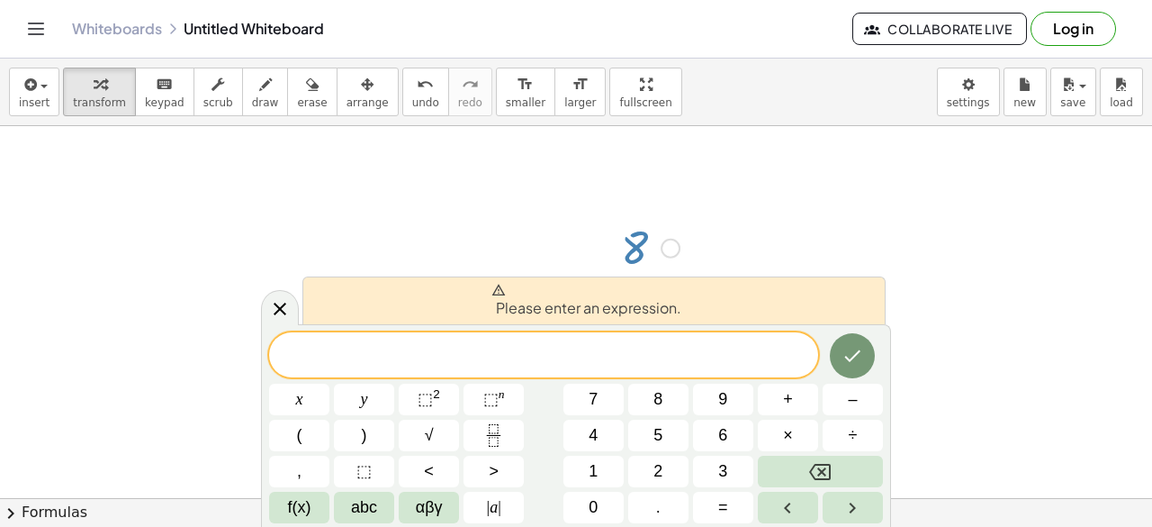
click at [775, 208] on div at bounding box center [576, 377] width 1152 height 863
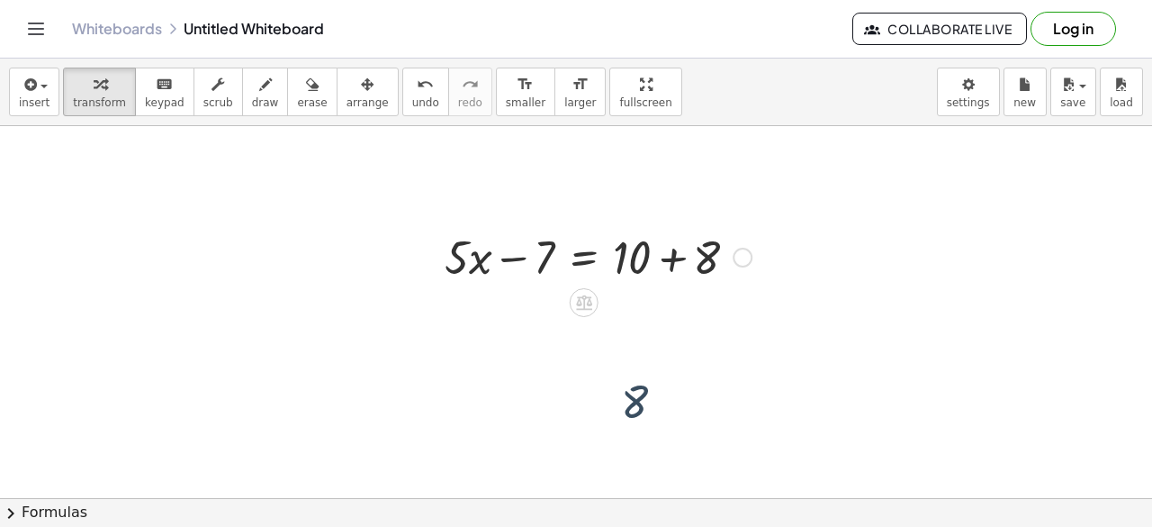
scroll to position [0, 0]
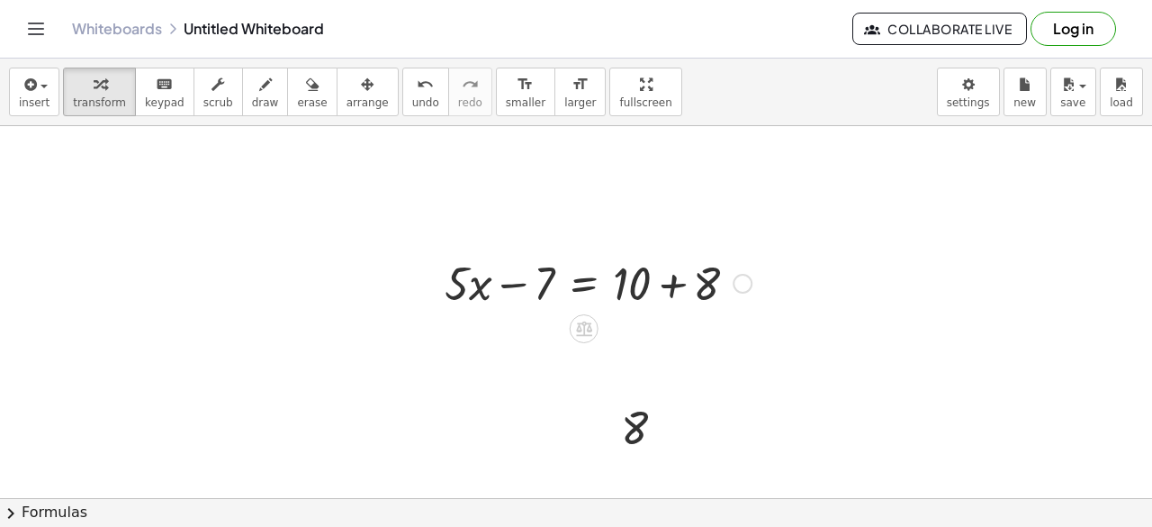
click at [608, 280] on div at bounding box center [598, 281] width 325 height 61
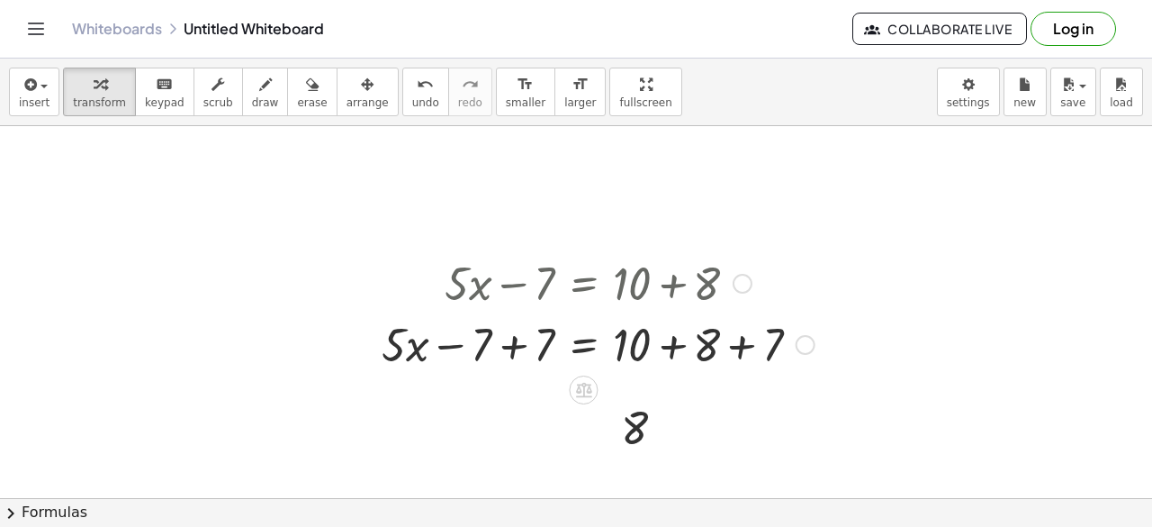
click at [532, 348] on div at bounding box center [598, 342] width 451 height 61
click at [764, 352] on div at bounding box center [630, 342] width 388 height 61
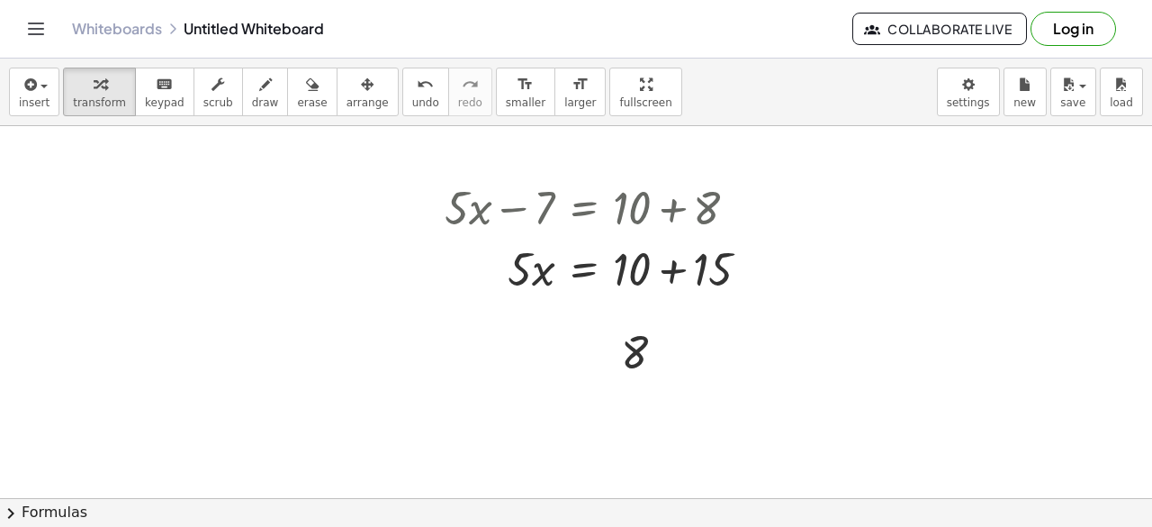
scroll to position [77, 0]
drag, startPoint x: 634, startPoint y: 348, endPoint x: 1140, endPoint y: 410, distance: 509.5
click at [1140, 410] on div "+ · 5 · x − 7 = + 10 + 8 + · 5 · x − 7 + 7 = + 10 + 8 + 7 + · 5 · x + 0 = + 10 …" at bounding box center [576, 312] width 1152 height 372
drag, startPoint x: 630, startPoint y: 359, endPoint x: 996, endPoint y: 251, distance: 381.9
click at [673, 354] on div "Fix a mistake Transform line Copy line as LaTeX Copy derivation as LaTeX Expand…" at bounding box center [671, 351] width 20 height 20
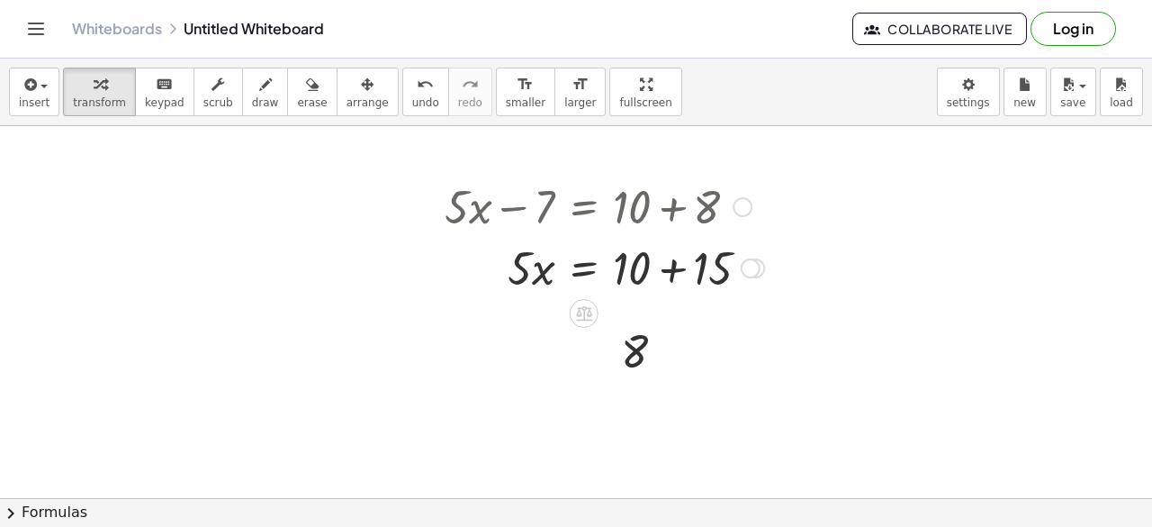
click at [566, 271] on div at bounding box center [605, 266] width 338 height 61
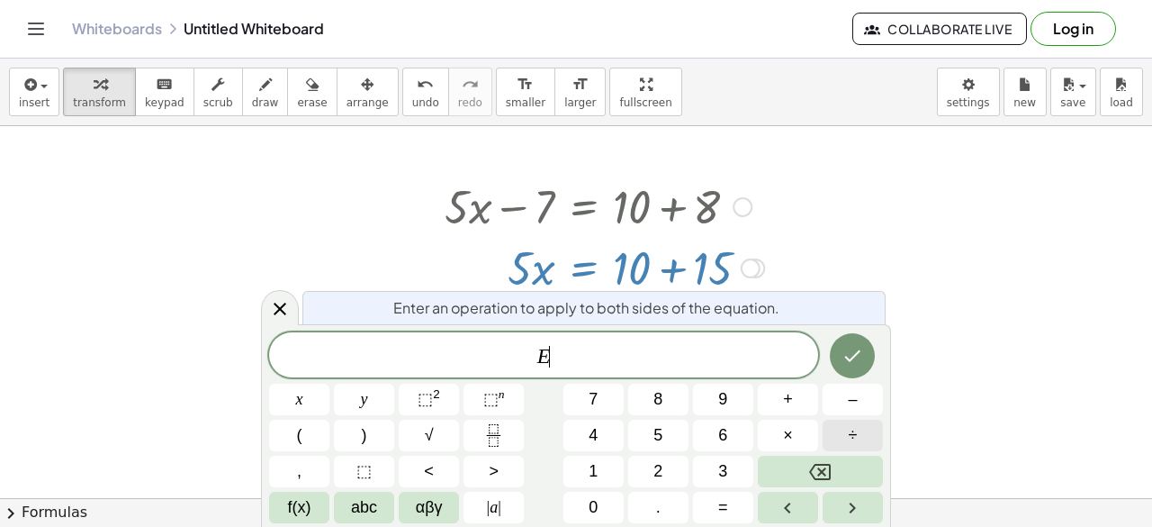
click at [838, 438] on button "÷" at bounding box center [853, 435] width 60 height 32
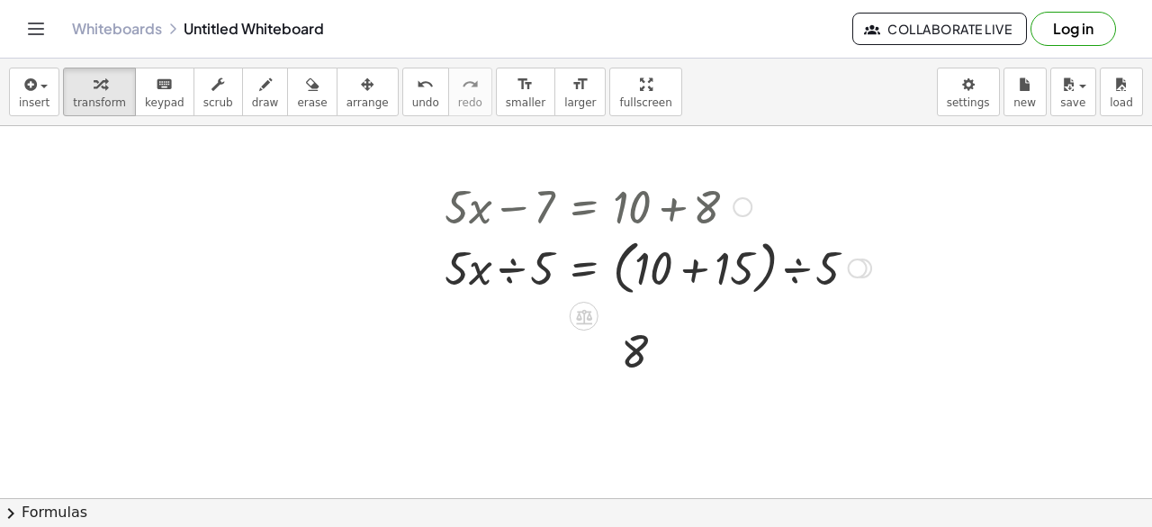
click at [542, 269] on div at bounding box center [658, 266] width 445 height 68
click at [544, 267] on div at bounding box center [658, 266] width 445 height 90
click at [505, 275] on div at bounding box center [658, 266] width 445 height 68
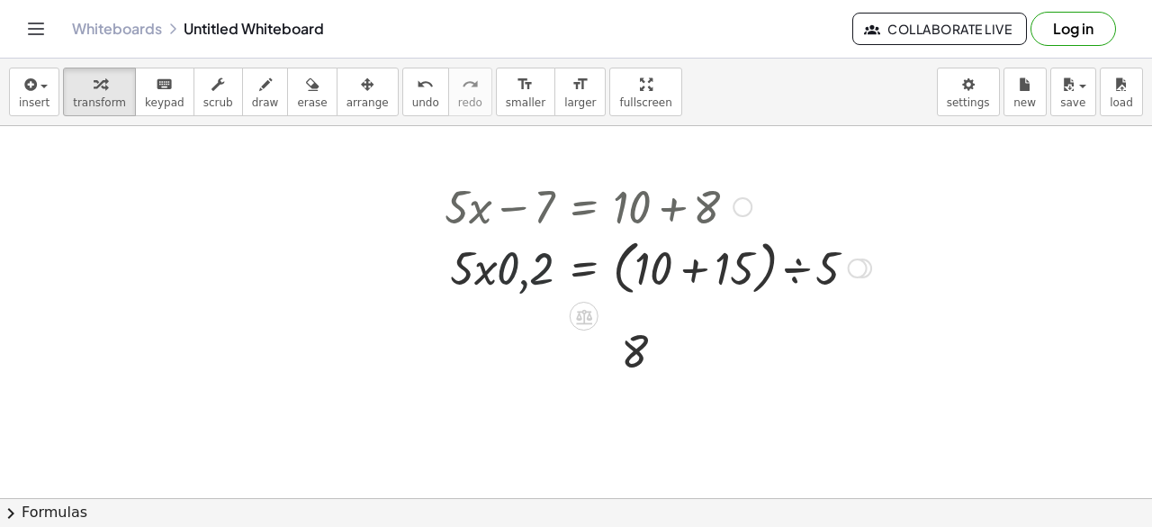
click at [505, 275] on div at bounding box center [658, 266] width 445 height 68
click at [533, 257] on div at bounding box center [658, 266] width 445 height 68
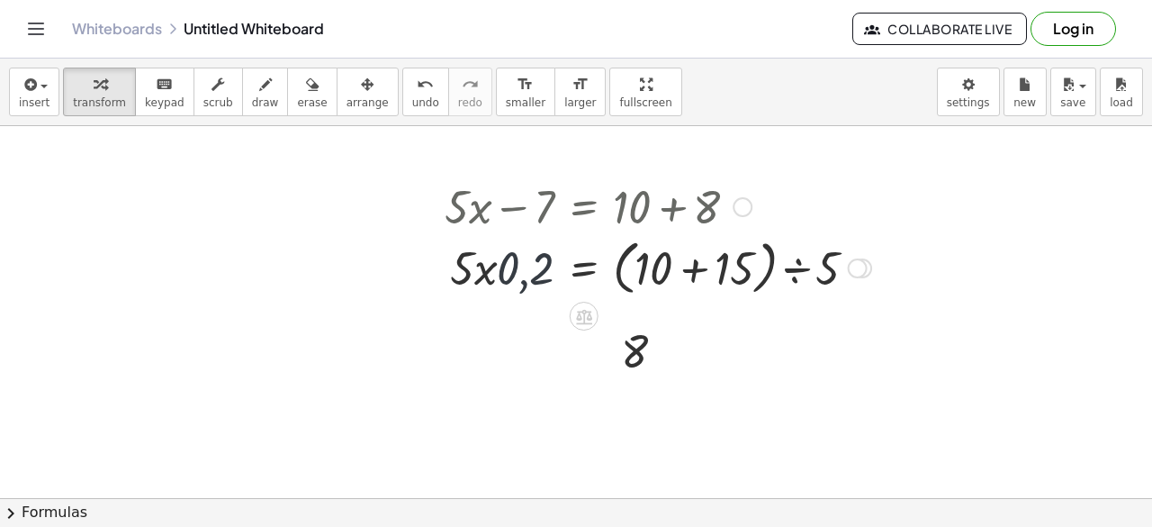
click at [533, 257] on div at bounding box center [658, 266] width 445 height 68
click at [581, 313] on icon at bounding box center [583, 316] width 19 height 19
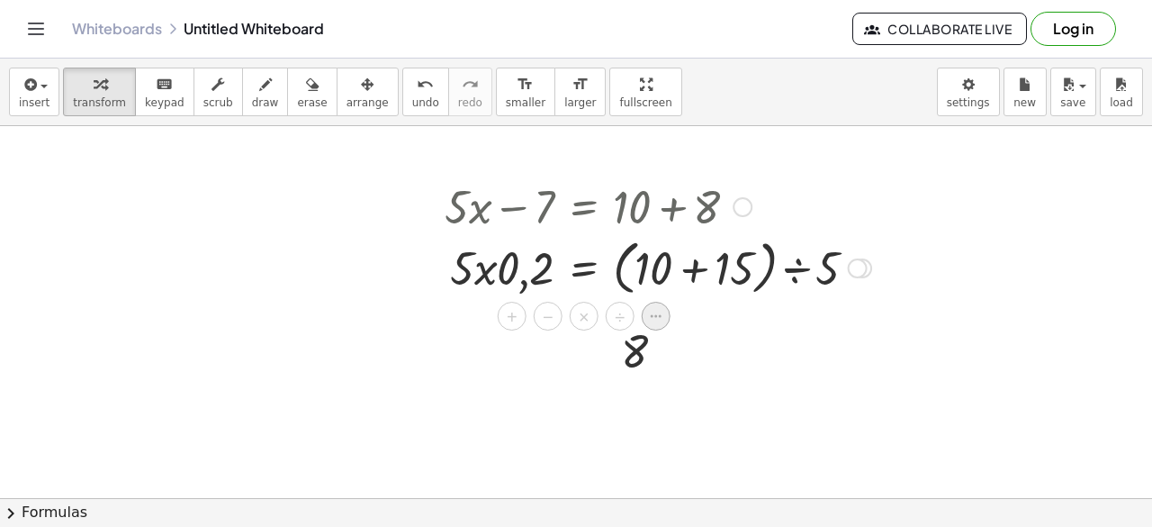
click at [644, 314] on div at bounding box center [656, 316] width 29 height 29
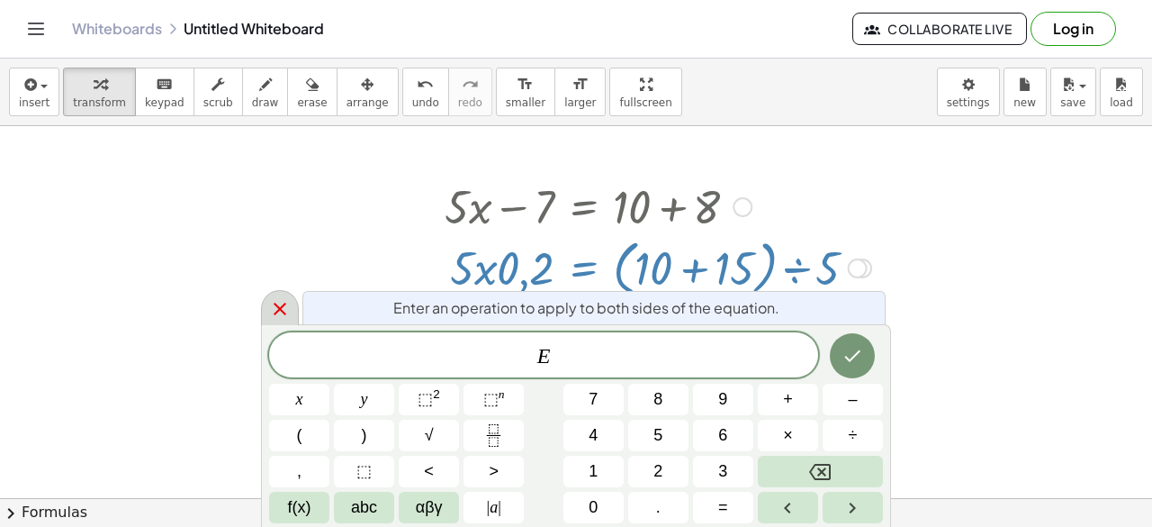
click at [276, 300] on icon at bounding box center [280, 309] width 22 height 22
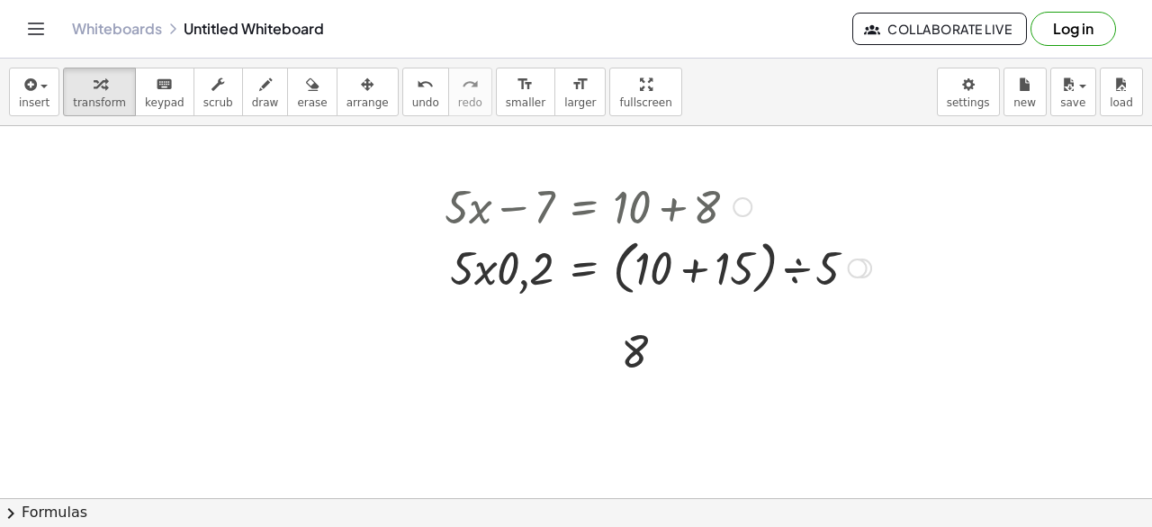
click at [252, 198] on div at bounding box center [576, 481] width 1152 height 863
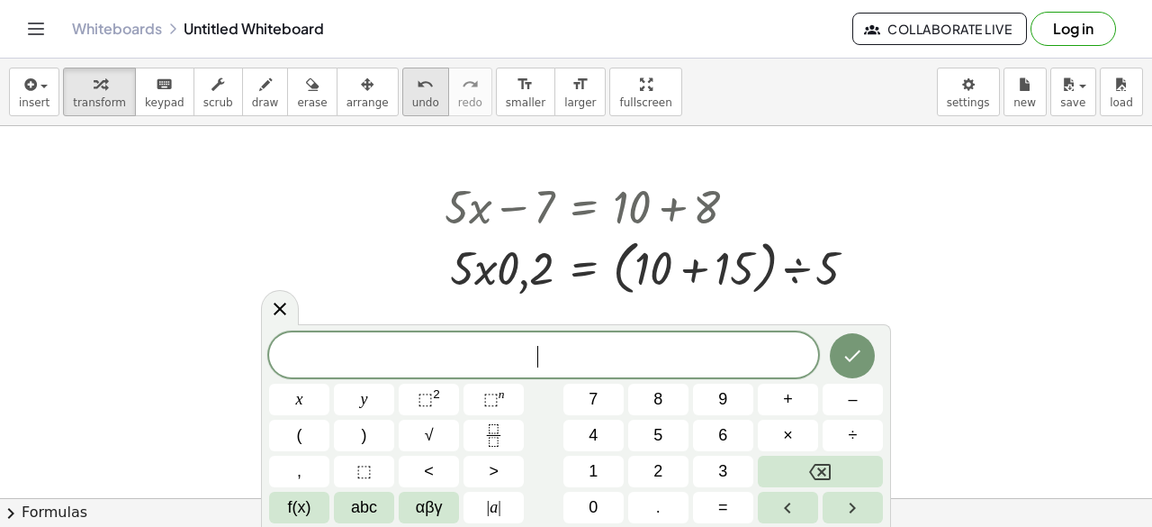
click at [412, 98] on span "undo" at bounding box center [425, 102] width 27 height 13
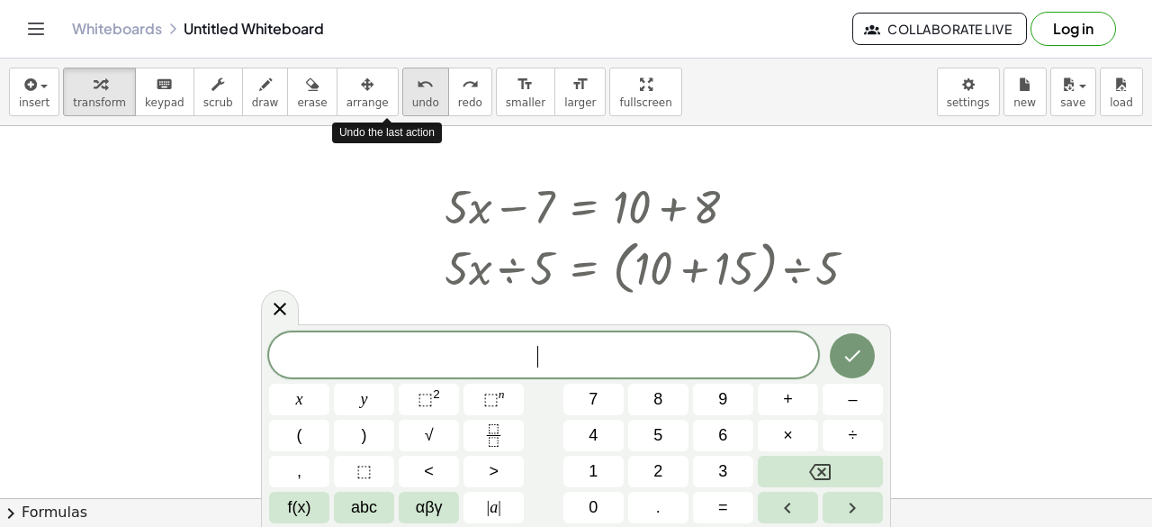
click at [412, 98] on span "undo" at bounding box center [425, 102] width 27 height 13
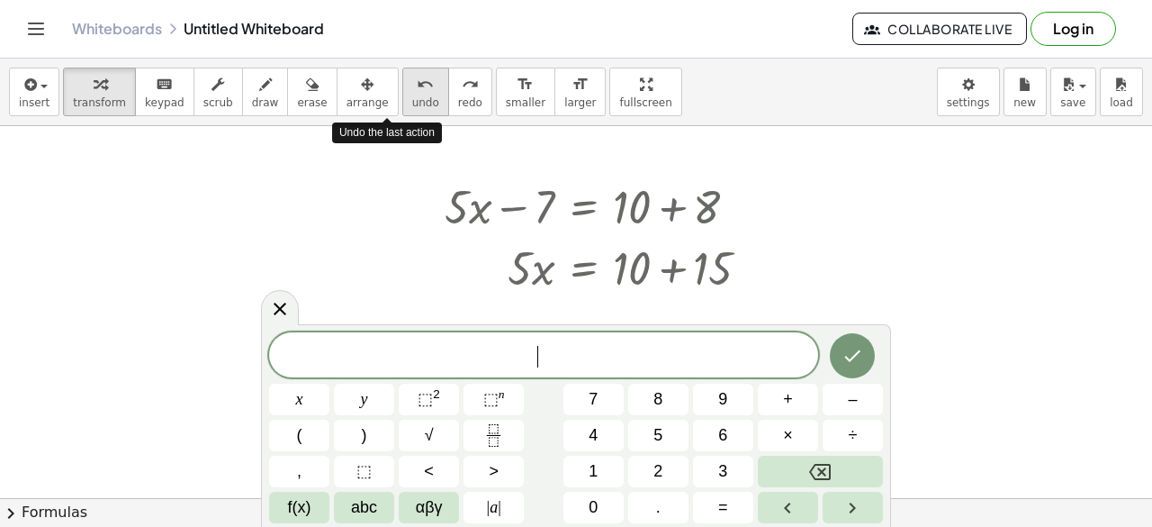
click at [412, 98] on span "undo" at bounding box center [425, 102] width 27 height 13
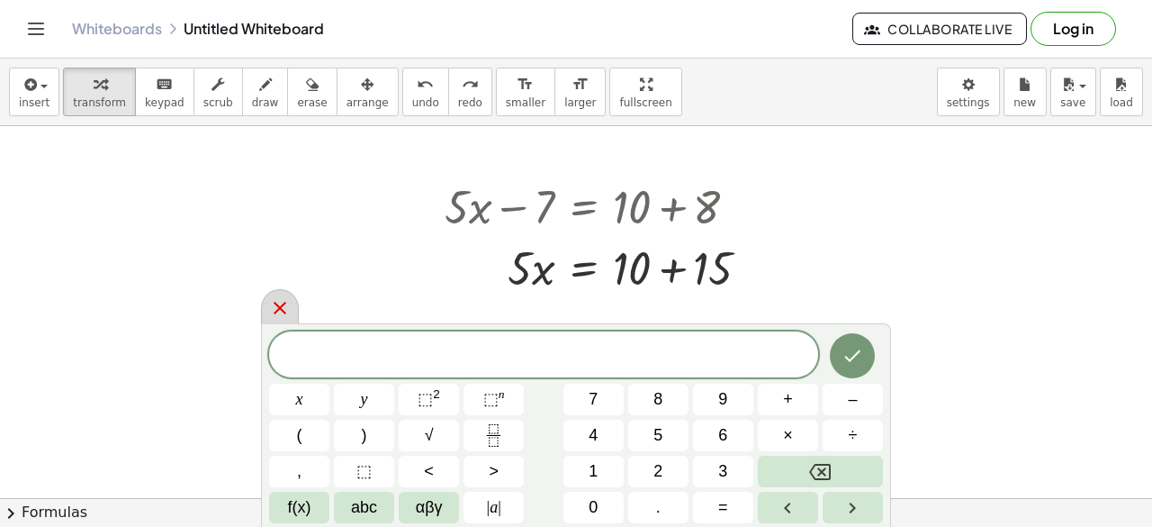
click at [292, 309] on div at bounding box center [280, 306] width 38 height 35
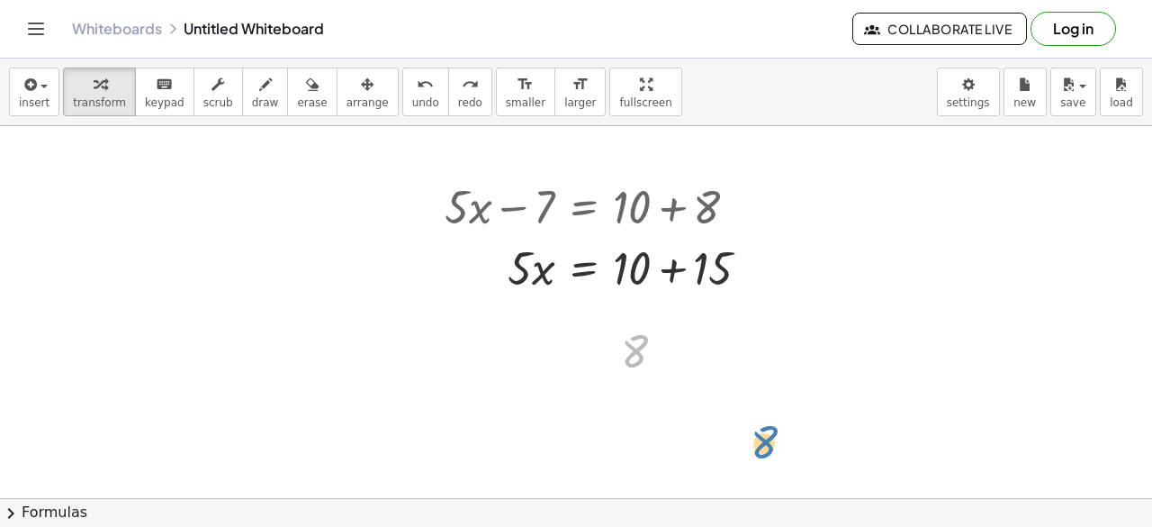
drag, startPoint x: 644, startPoint y: 359, endPoint x: 778, endPoint y: 454, distance: 163.3
click at [778, 454] on div "+ · 5 · x − 7 = + 10 + 8 + · 5 · x − 7 + 7 = + 10 + 8 + 7 + · 5 · x + 0 = + 10 …" at bounding box center [576, 481] width 1152 height 863
click at [598, 275] on div at bounding box center [605, 266] width 338 height 61
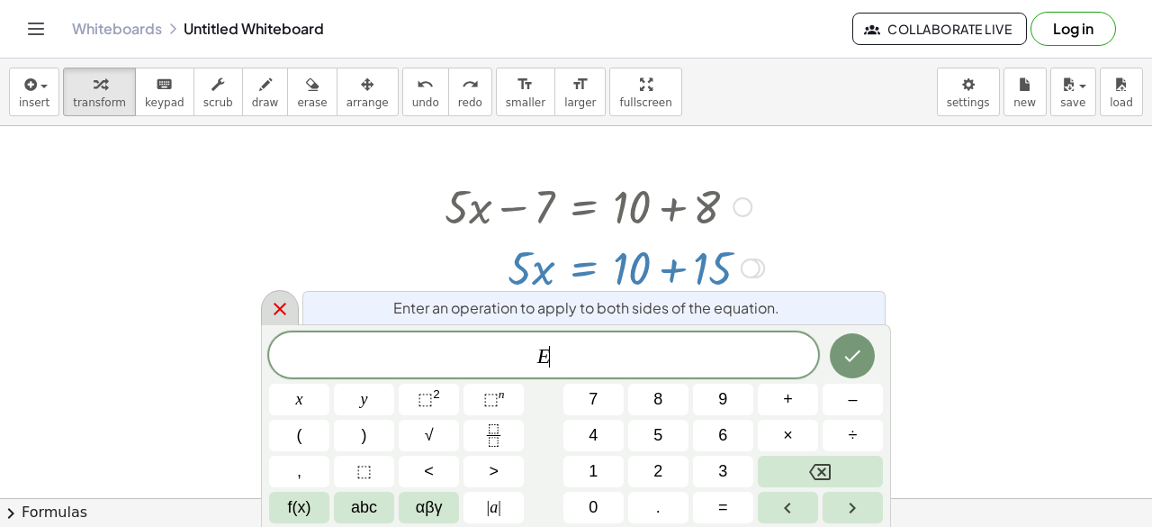
click at [267, 305] on div at bounding box center [280, 307] width 38 height 35
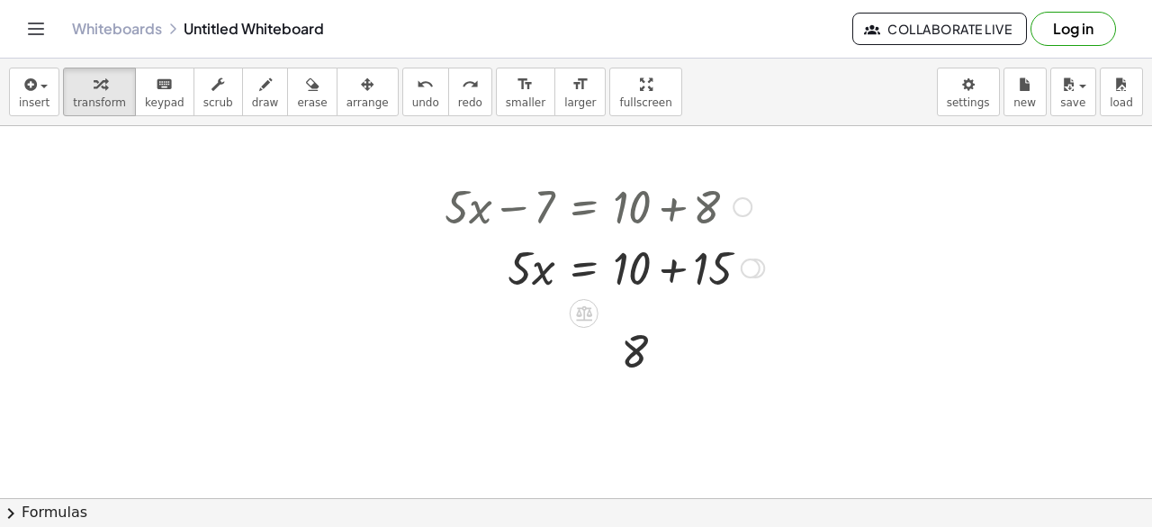
click at [721, 259] on div at bounding box center [605, 266] width 338 height 61
click at [589, 274] on div at bounding box center [598, 266] width 325 height 61
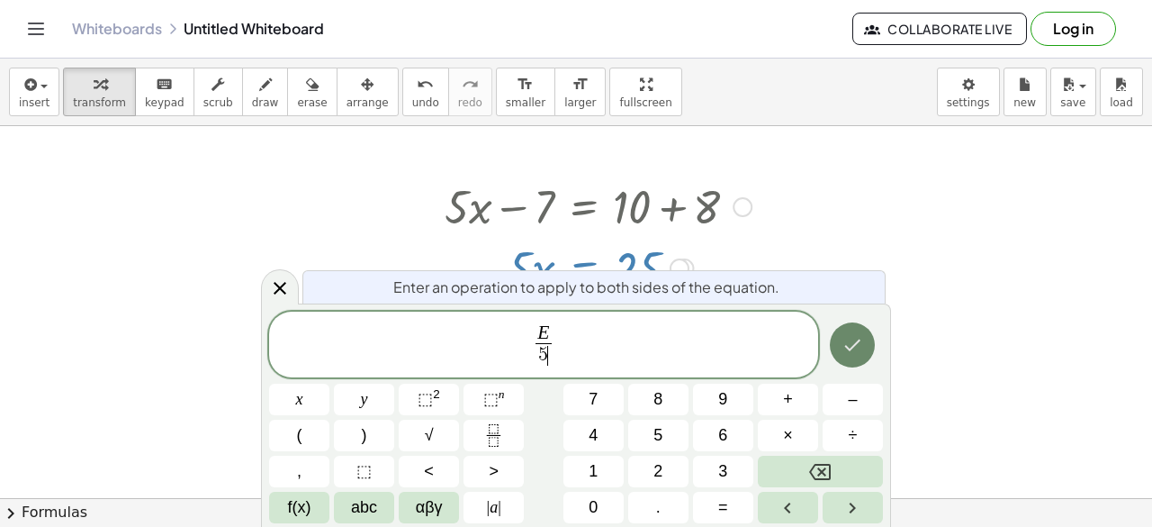
click at [858, 352] on icon "Done" at bounding box center [853, 345] width 22 height 22
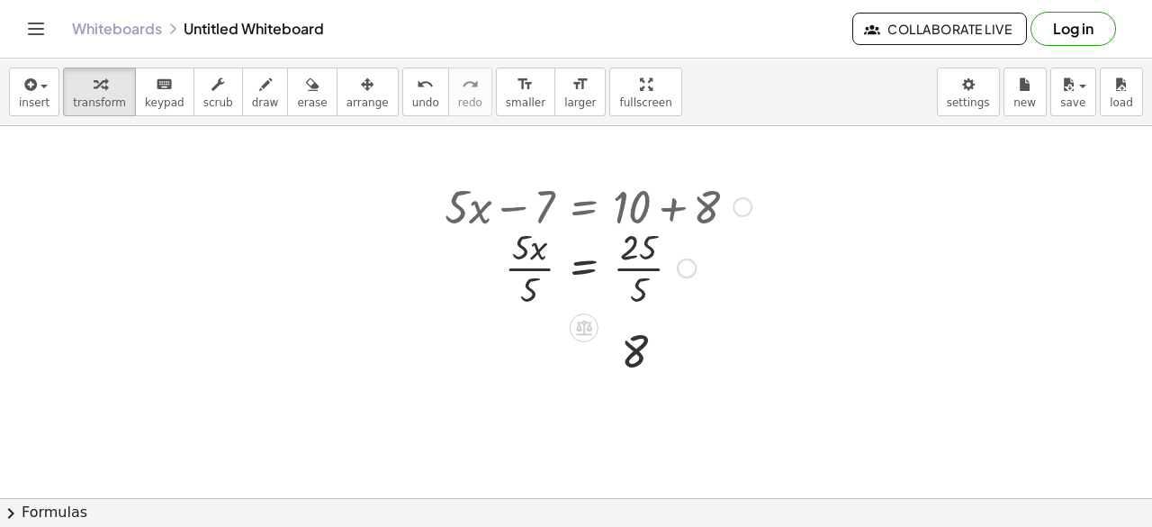
click at [531, 267] on div at bounding box center [598, 266] width 325 height 90
click at [644, 264] on div at bounding box center [598, 266] width 325 height 90
click at [652, 268] on div at bounding box center [655, 268] width 20 height 20
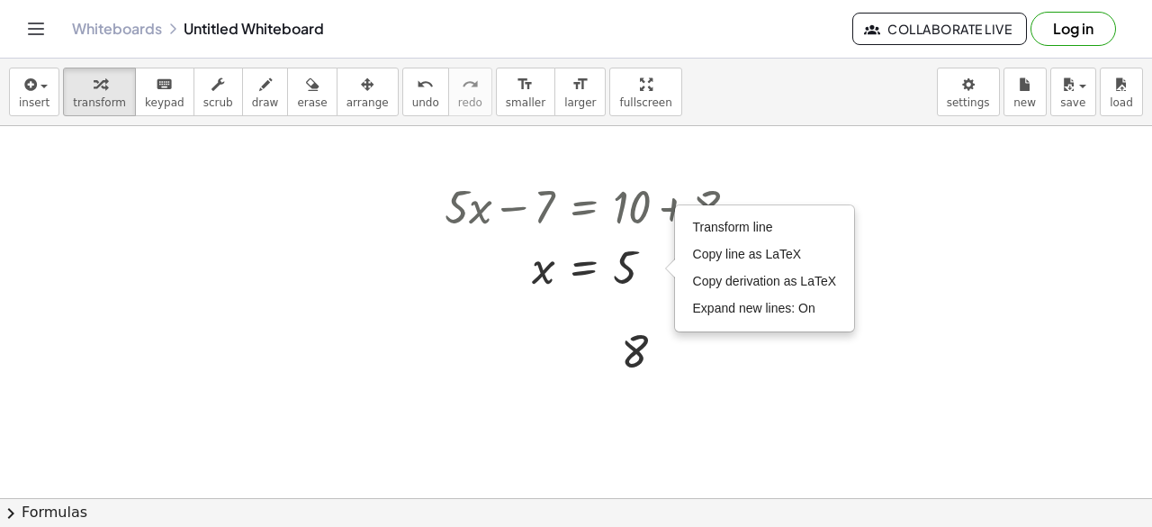
click at [542, 360] on div at bounding box center [576, 481] width 1152 height 863
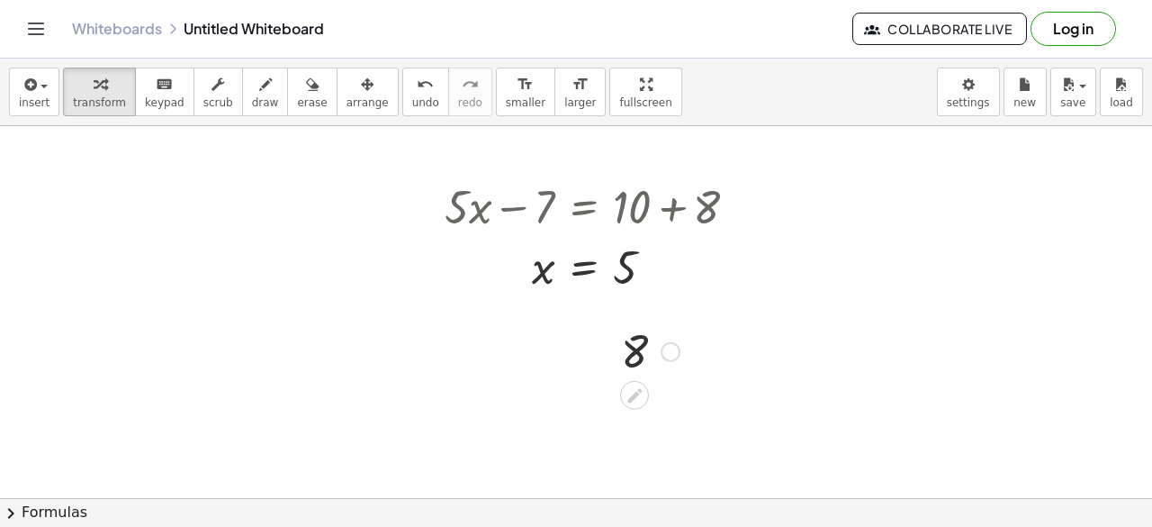
click at [635, 346] on div at bounding box center [650, 349] width 77 height 59
click at [630, 390] on icon at bounding box center [635, 395] width 19 height 19
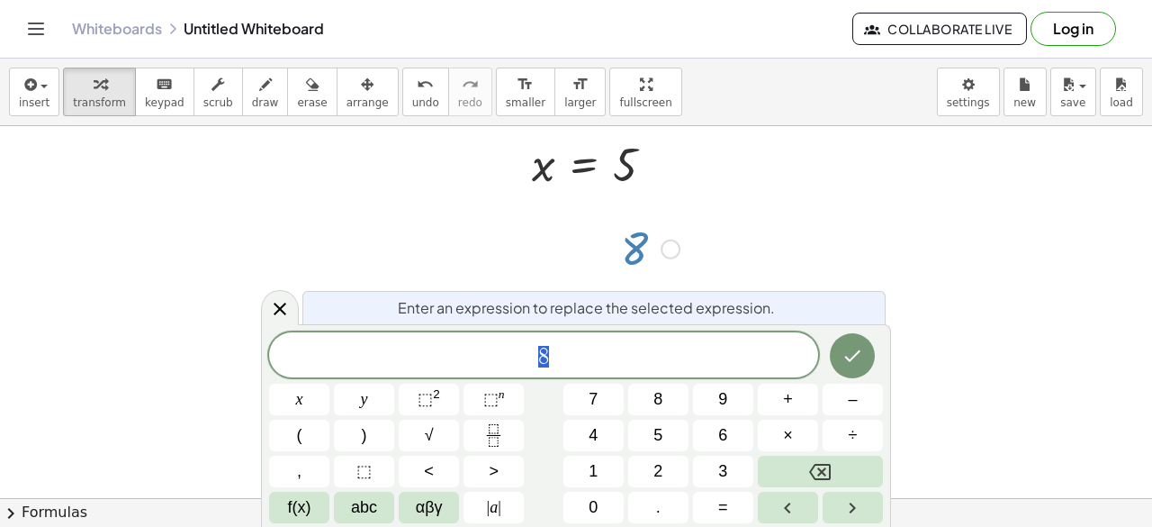
scroll to position [180, 0]
click at [841, 350] on button "Done" at bounding box center [852, 355] width 45 height 45
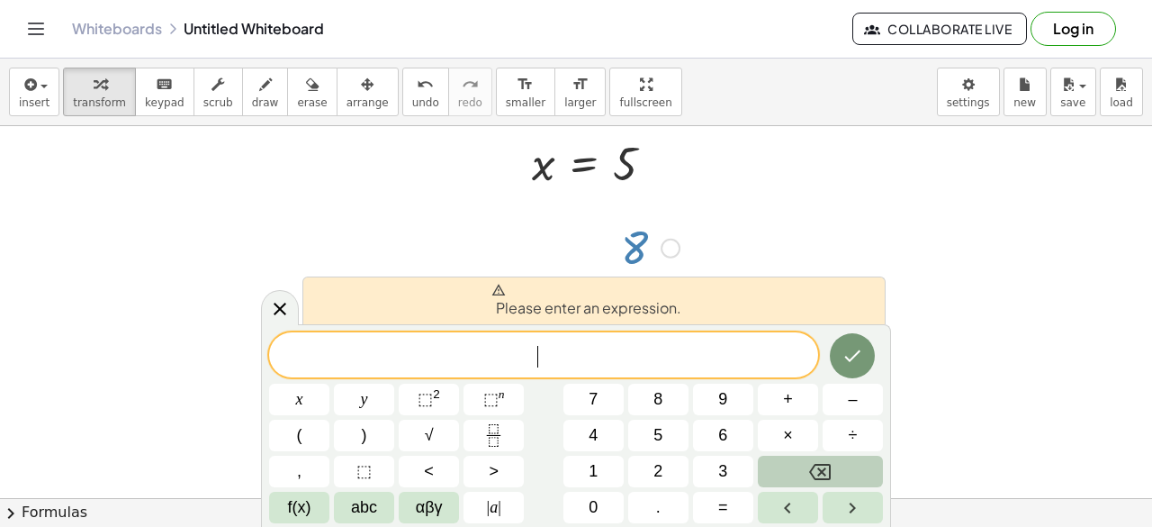
click at [844, 473] on button "Backspace" at bounding box center [820, 471] width 125 height 32
click at [289, 302] on icon at bounding box center [280, 308] width 22 height 22
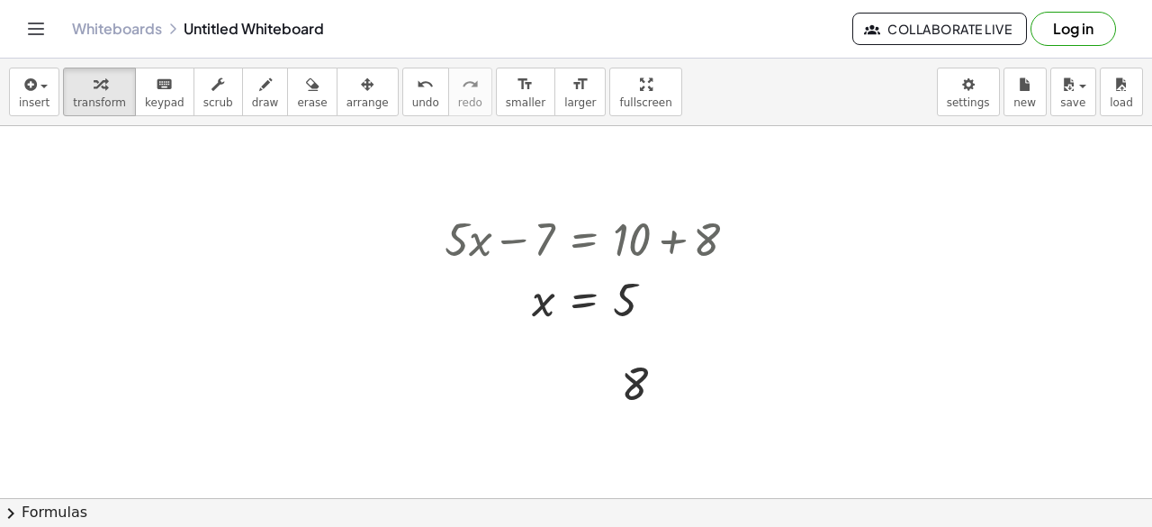
scroll to position [65, 0]
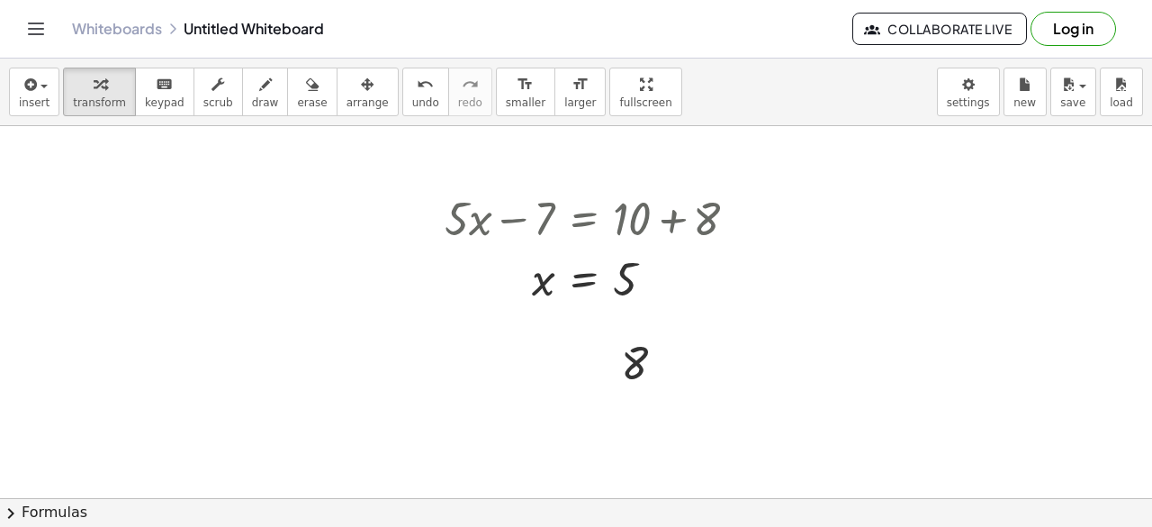
click at [148, 224] on div at bounding box center [576, 492] width 1152 height 863
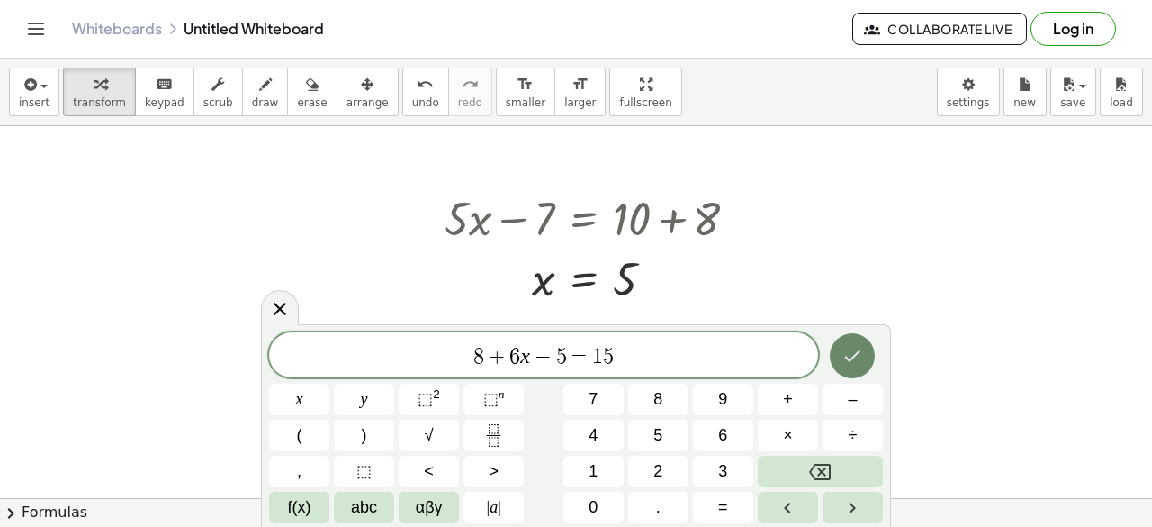
click at [847, 357] on icon "Done" at bounding box center [853, 356] width 16 height 12
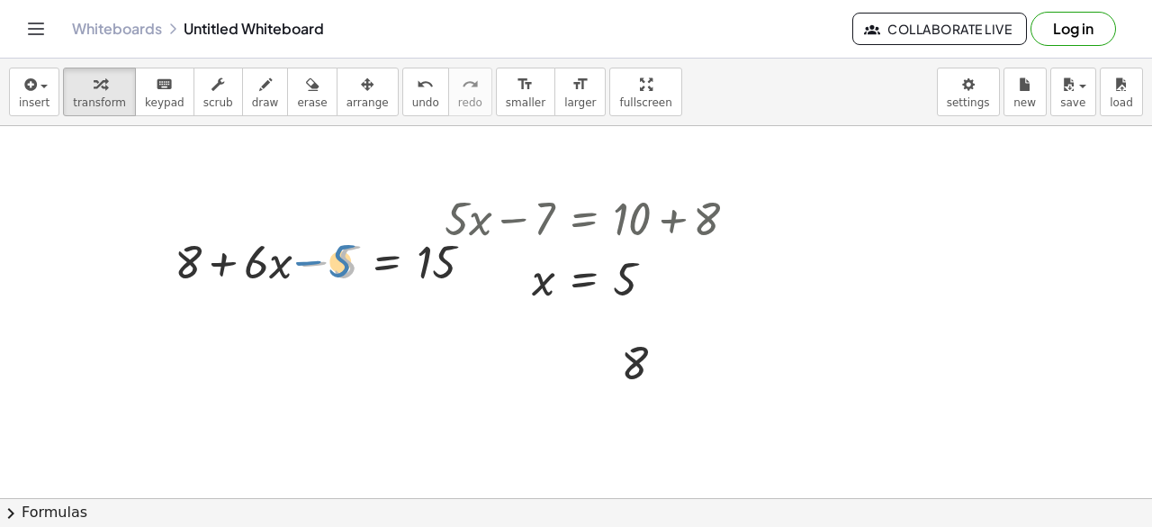
click at [338, 255] on div at bounding box center [331, 260] width 331 height 61
click at [292, 246] on div at bounding box center [331, 260] width 331 height 61
drag, startPoint x: 340, startPoint y: 267, endPoint x: 228, endPoint y: 267, distance: 112.5
click at [228, 267] on div at bounding box center [331, 260] width 331 height 61
click at [216, 266] on div at bounding box center [331, 260] width 331 height 61
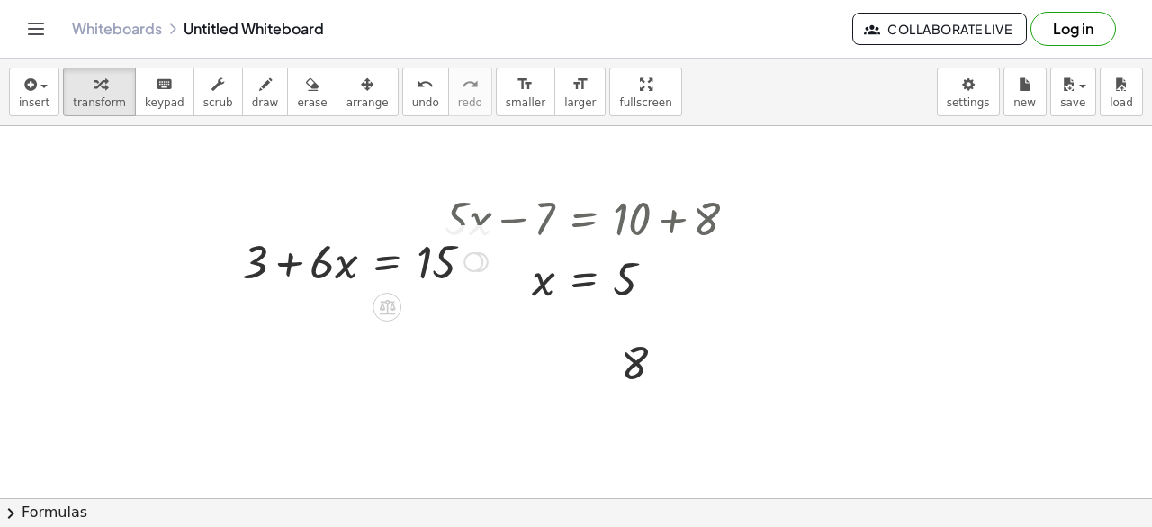
click at [389, 266] on div at bounding box center [365, 260] width 264 height 61
click at [322, 263] on div at bounding box center [365, 260] width 399 height 61
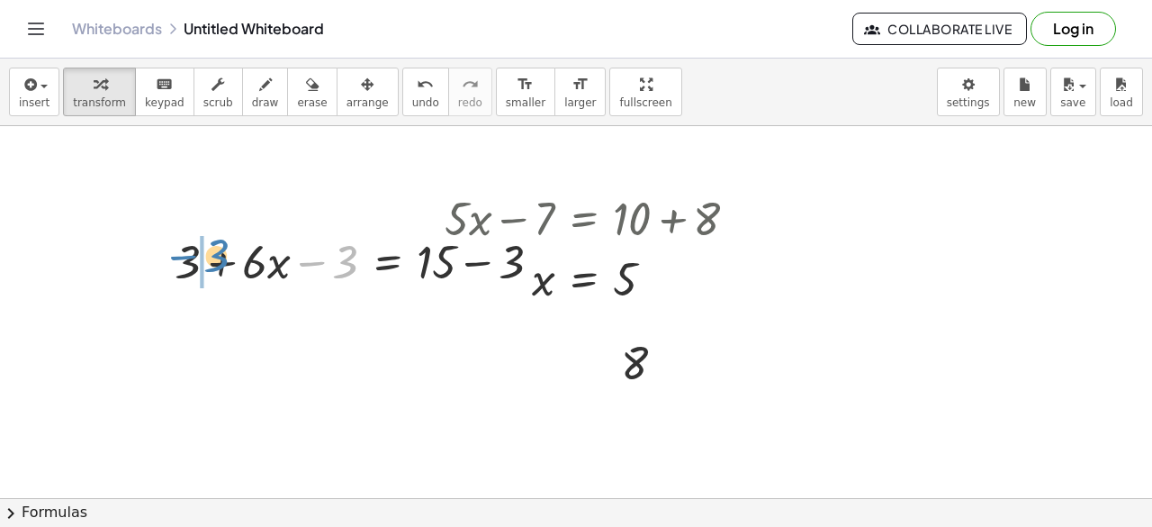
drag, startPoint x: 347, startPoint y: 264, endPoint x: 220, endPoint y: 258, distance: 127.0
click at [220, 258] on div at bounding box center [365, 260] width 399 height 61
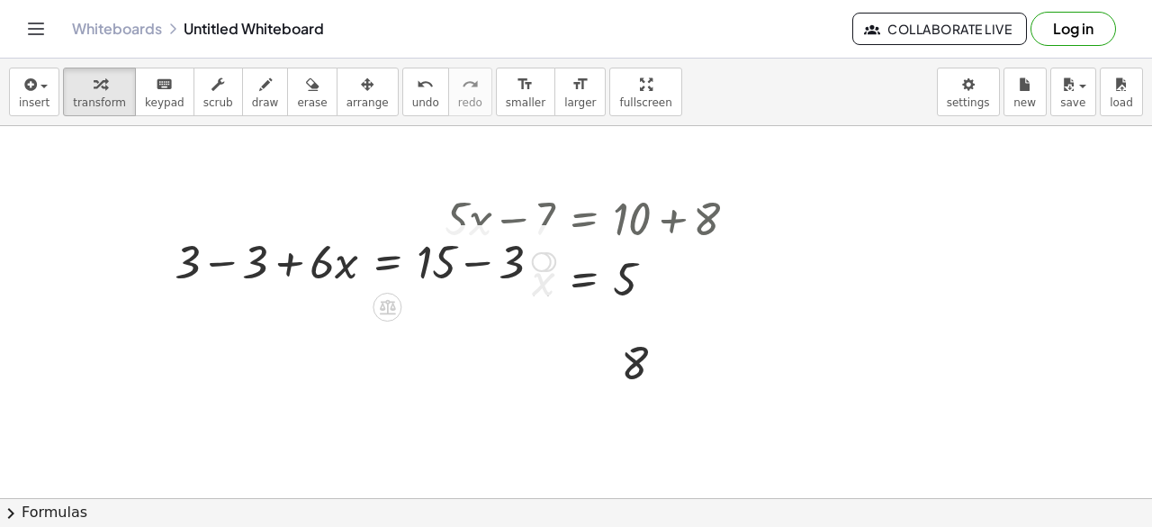
click at [221, 261] on div at bounding box center [365, 260] width 399 height 61
click at [512, 260] on div at bounding box center [433, 260] width 264 height 61
click at [383, 265] on div at bounding box center [399, 260] width 196 height 61
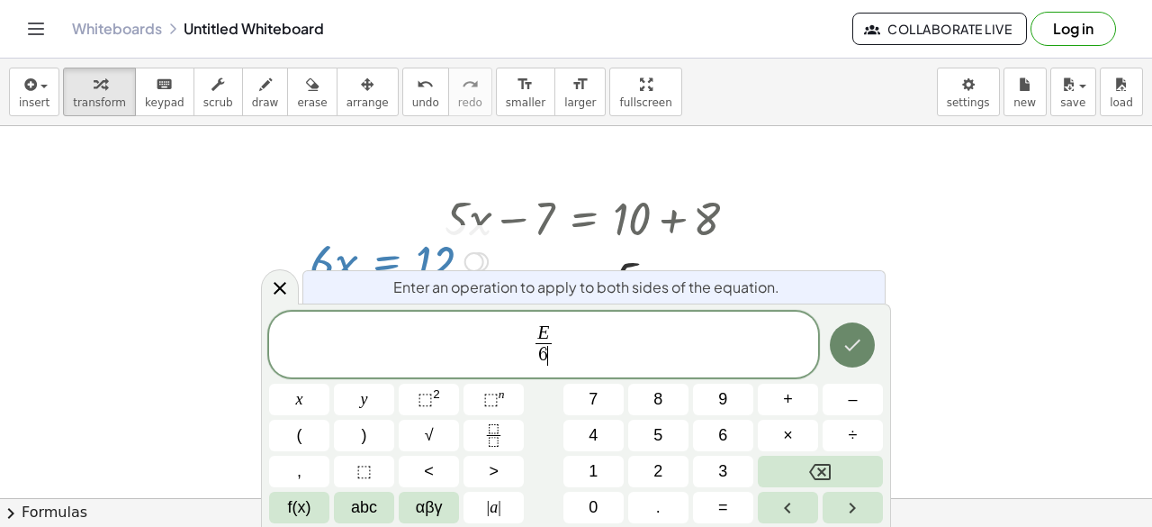
click at [850, 323] on button "Done" at bounding box center [852, 344] width 45 height 45
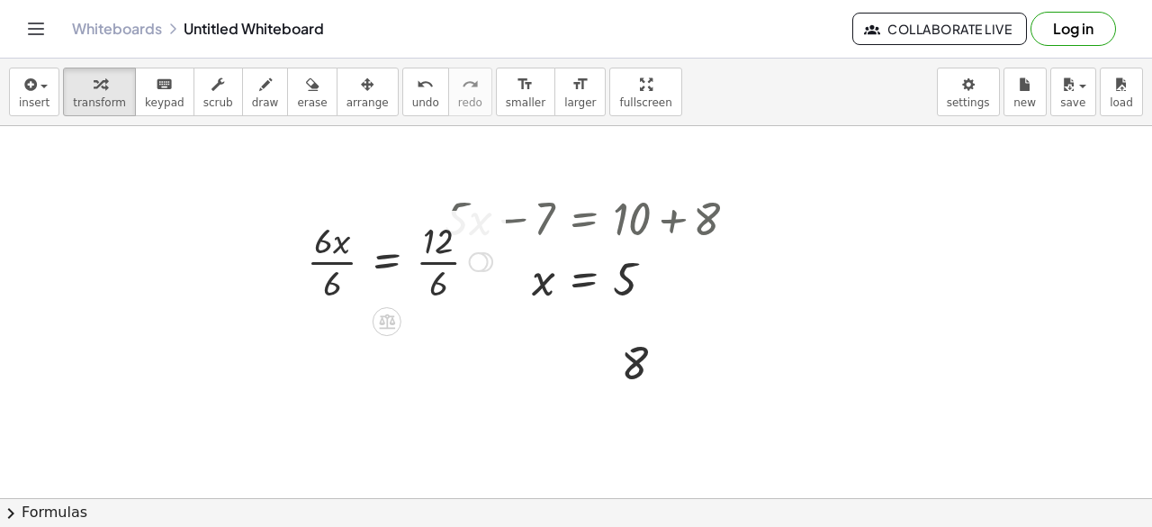
click at [337, 266] on div at bounding box center [399, 260] width 203 height 90
click at [438, 258] on div at bounding box center [414, 260] width 176 height 90
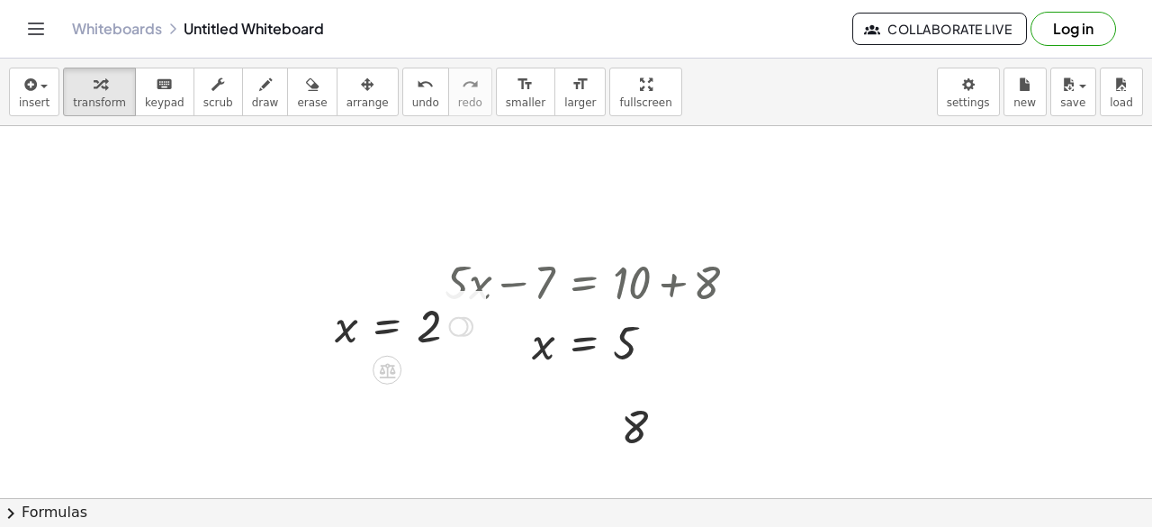
scroll to position [0, 0]
click at [425, 328] on div at bounding box center [404, 325] width 156 height 59
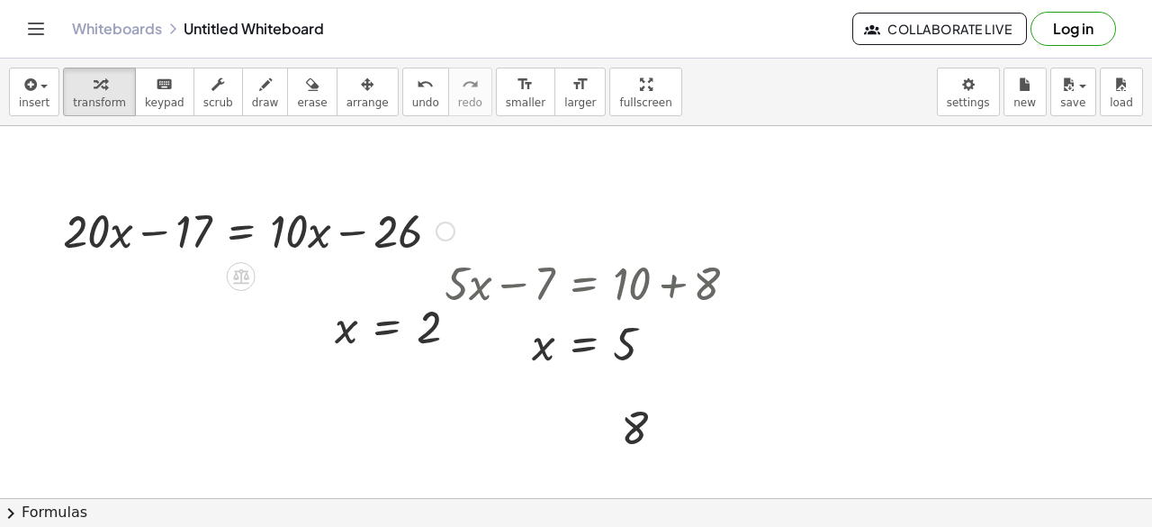
click at [247, 233] on div at bounding box center [259, 229] width 410 height 61
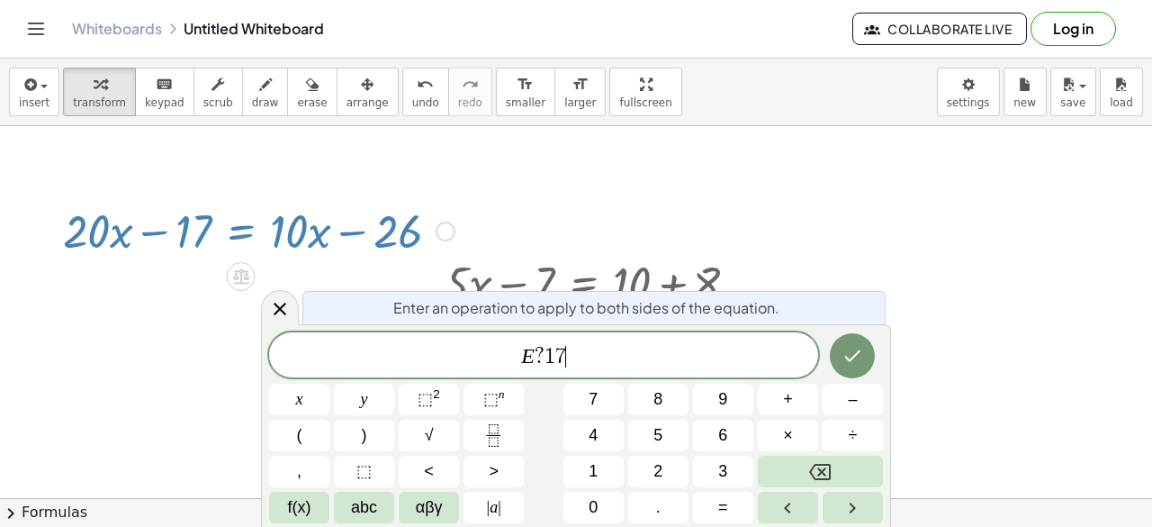
click at [542, 357] on span "?" at bounding box center [540, 357] width 10 height 22
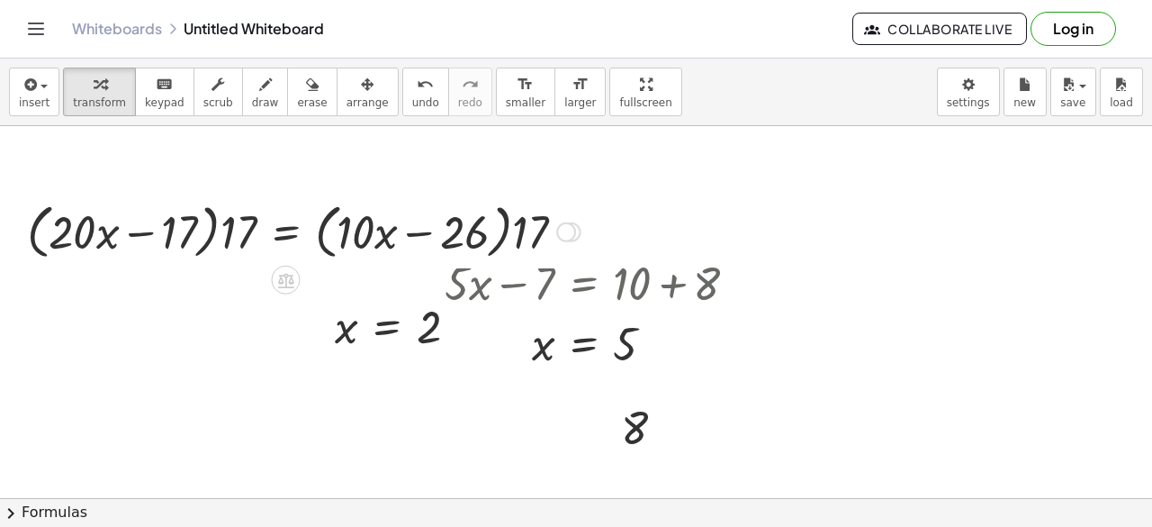
click at [158, 232] on div at bounding box center [304, 230] width 572 height 68
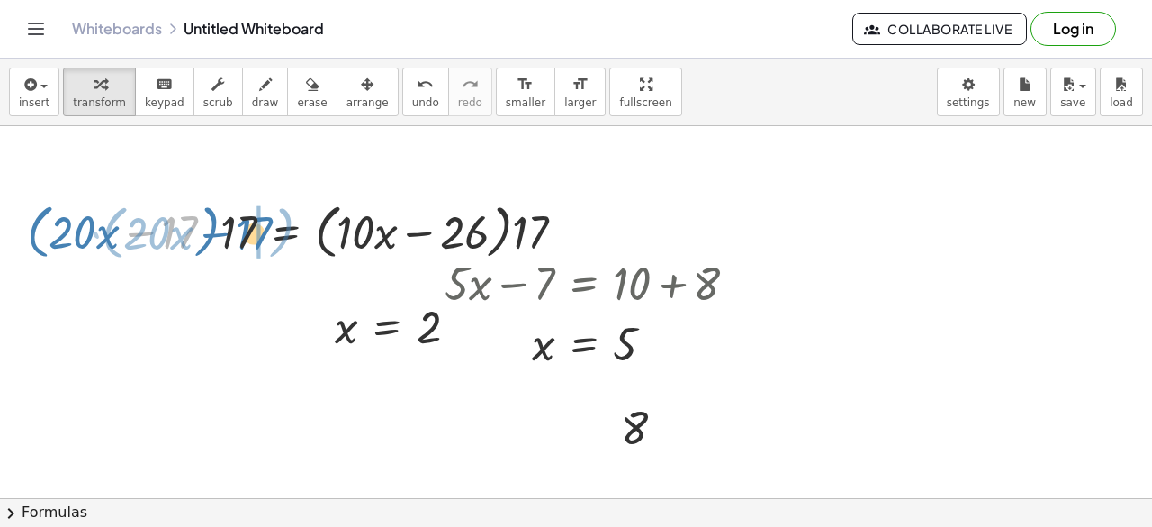
drag, startPoint x: 180, startPoint y: 233, endPoint x: 255, endPoint y: 234, distance: 74.7
click at [255, 234] on div at bounding box center [304, 230] width 572 height 68
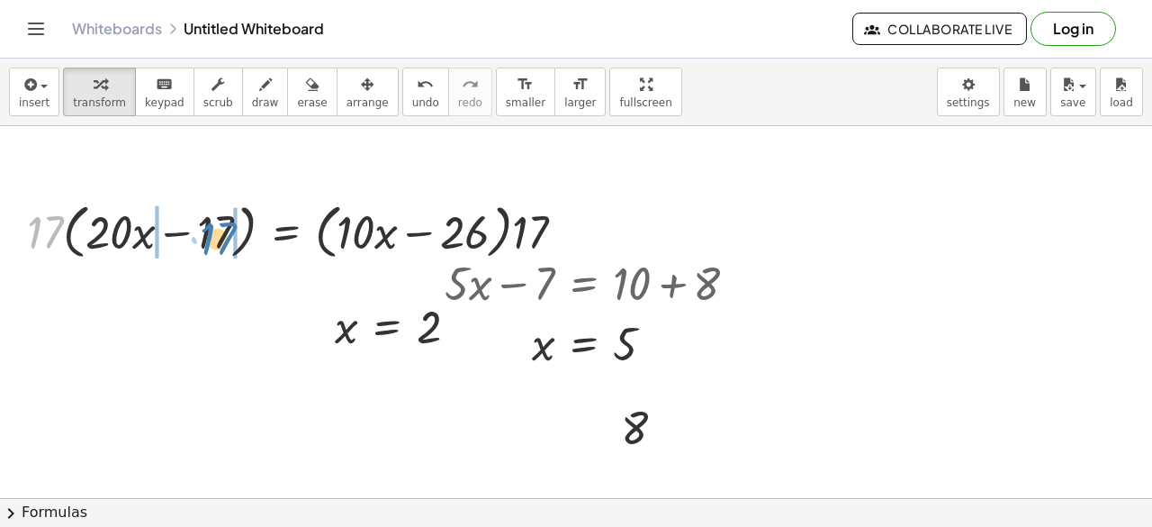
drag, startPoint x: 44, startPoint y: 226, endPoint x: 218, endPoint y: 232, distance: 173.8
click at [218, 232] on div at bounding box center [304, 230] width 572 height 68
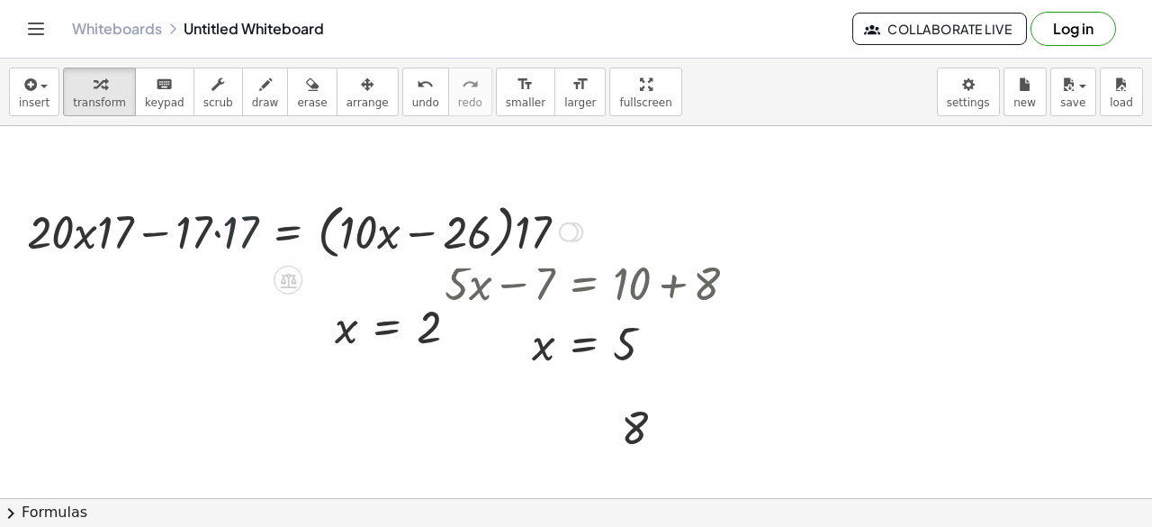
click at [233, 235] on div at bounding box center [304, 230] width 573 height 68
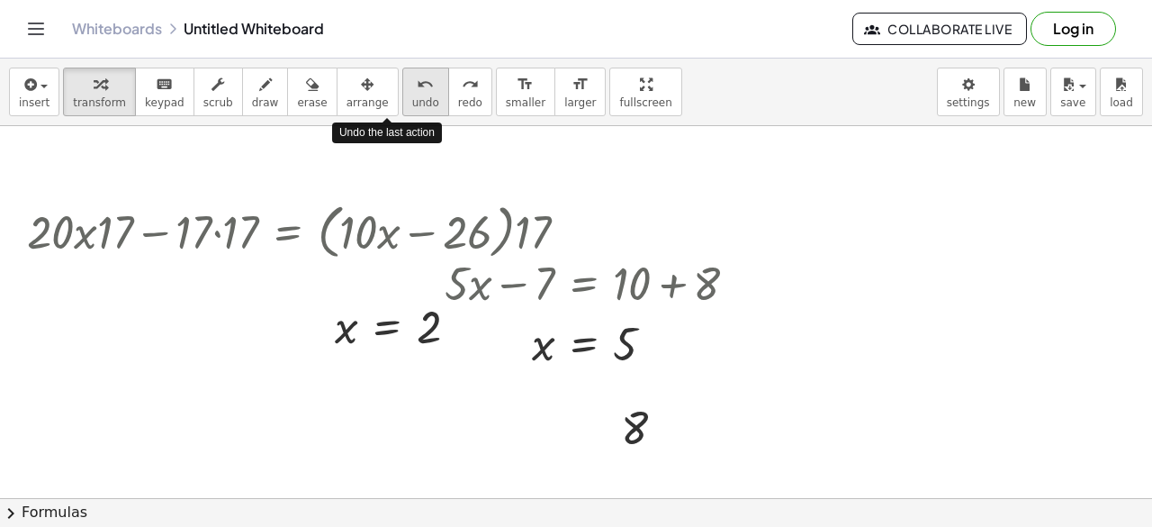
click at [417, 86] on icon "undo" at bounding box center [425, 85] width 17 height 22
click at [417, 85] on icon "undo" at bounding box center [425, 85] width 17 height 22
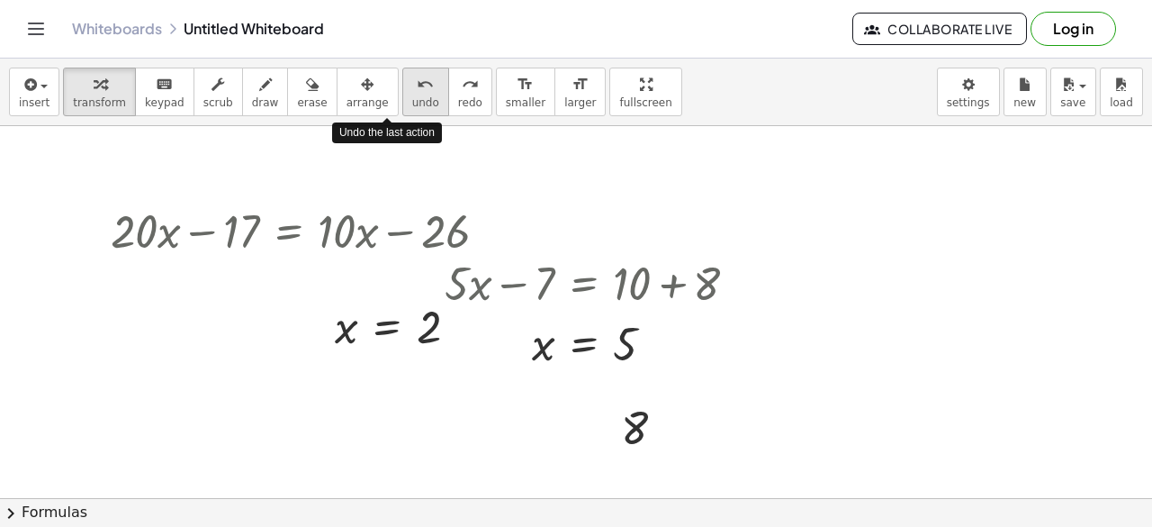
click at [417, 85] on icon "undo" at bounding box center [425, 85] width 17 height 22
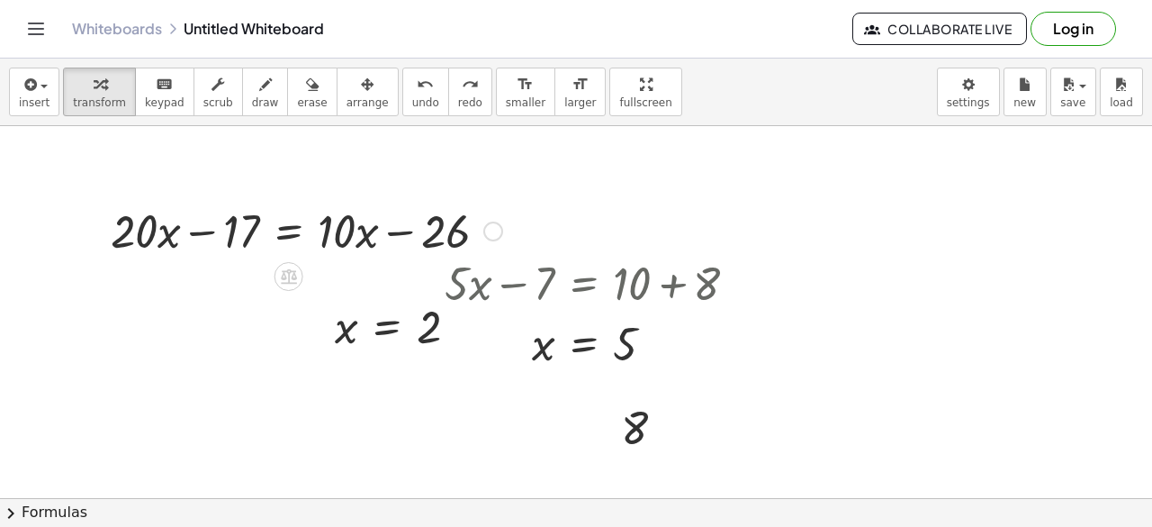
click at [293, 230] on div at bounding box center [307, 229] width 410 height 61
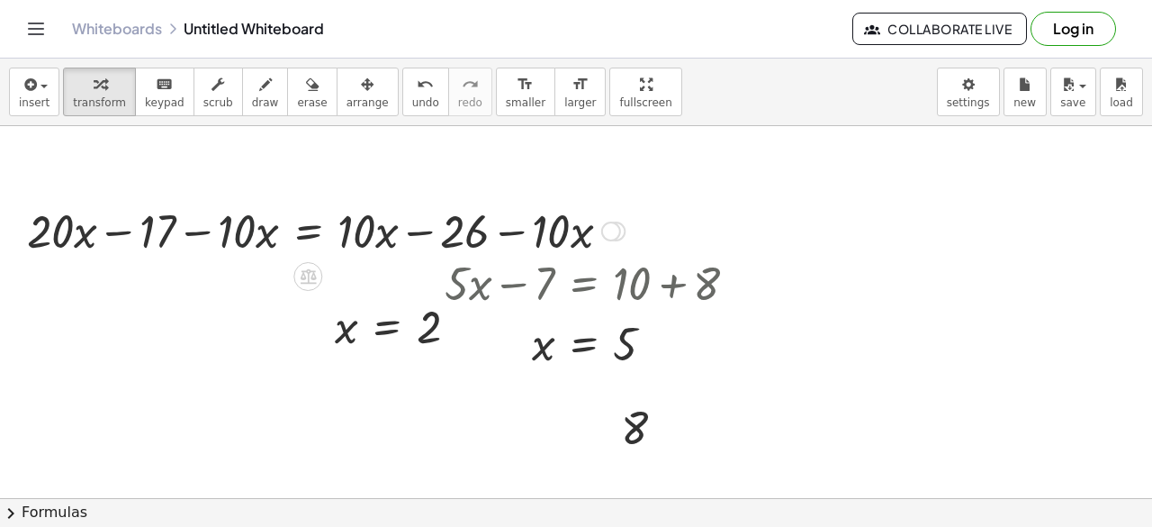
click at [249, 231] on div at bounding box center [326, 229] width 616 height 61
drag, startPoint x: 249, startPoint y: 231, endPoint x: 104, endPoint y: 235, distance: 145.0
click at [104, 235] on div at bounding box center [326, 229] width 616 height 61
click at [540, 235] on div at bounding box center [383, 229] width 504 height 61
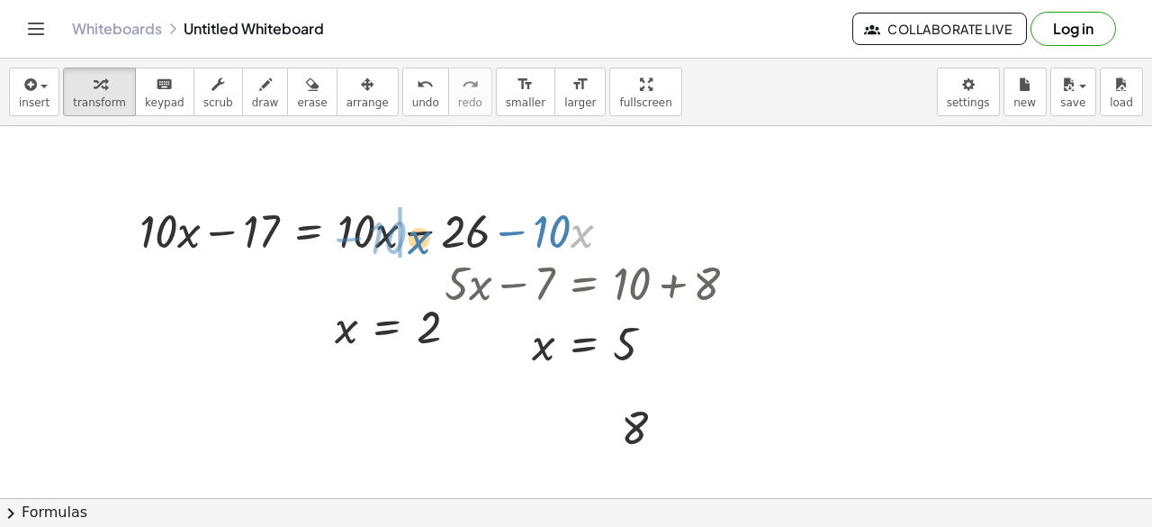
drag, startPoint x: 572, startPoint y: 231, endPoint x: 410, endPoint y: 238, distance: 163.0
click at [410, 238] on div at bounding box center [383, 229] width 504 height 61
click at [420, 234] on div at bounding box center [383, 229] width 504 height 61
click at [299, 233] on div at bounding box center [290, 229] width 318 height 61
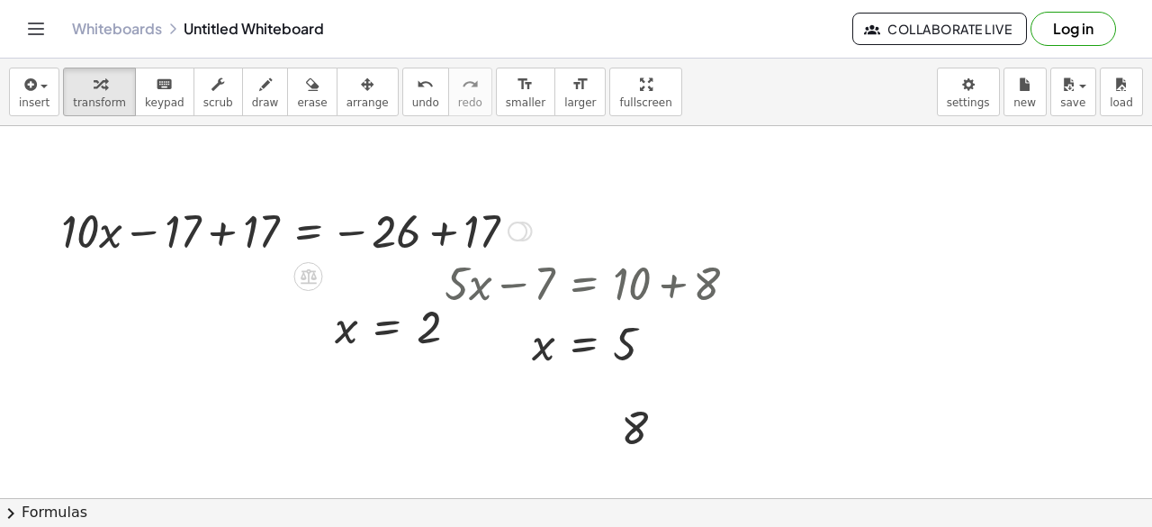
click at [232, 230] on div at bounding box center [296, 229] width 489 height 61
click at [466, 225] on div at bounding box center [375, 229] width 332 height 61
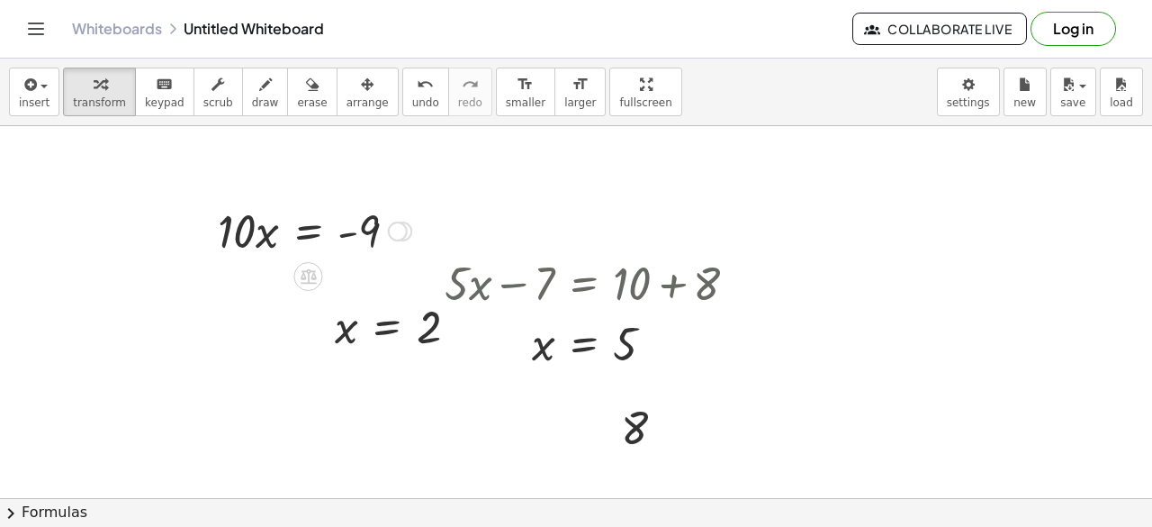
click at [310, 239] on div at bounding box center [315, 229] width 212 height 61
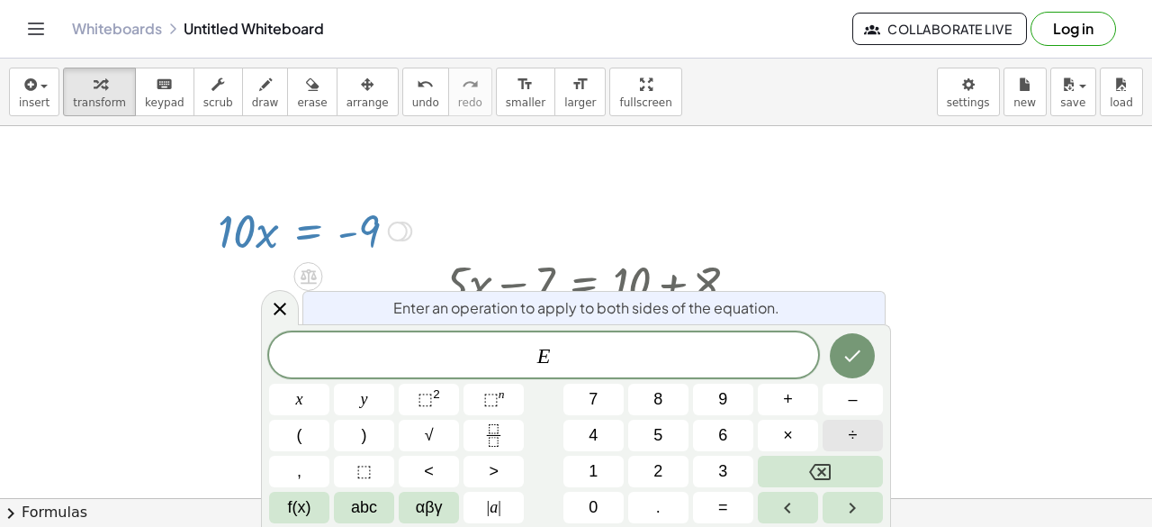
click at [848, 429] on button "÷" at bounding box center [853, 435] width 60 height 32
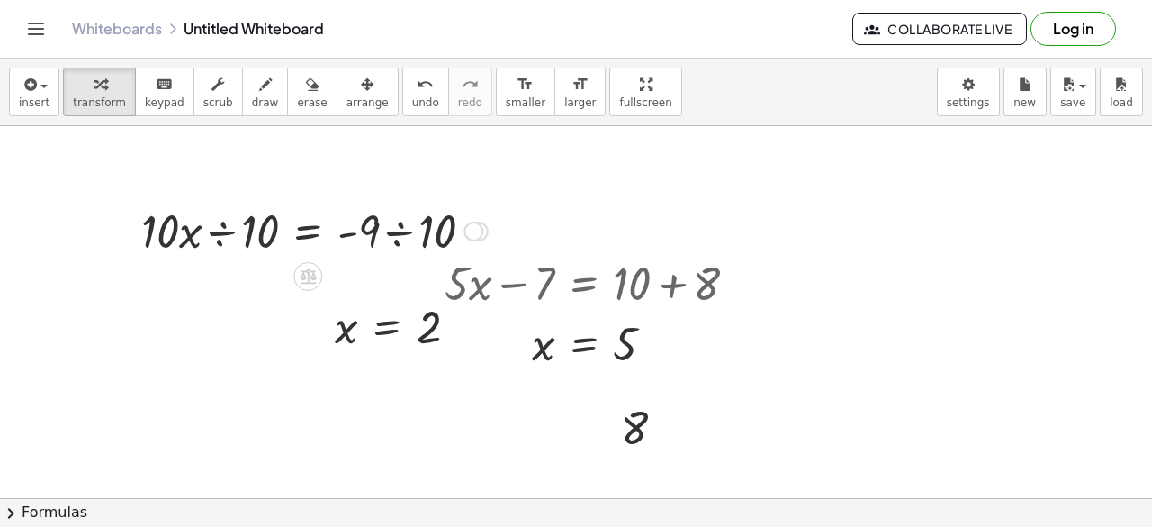
click at [238, 224] on div at bounding box center [314, 229] width 365 height 61
click at [400, 233] on div at bounding box center [331, 230] width 331 height 90
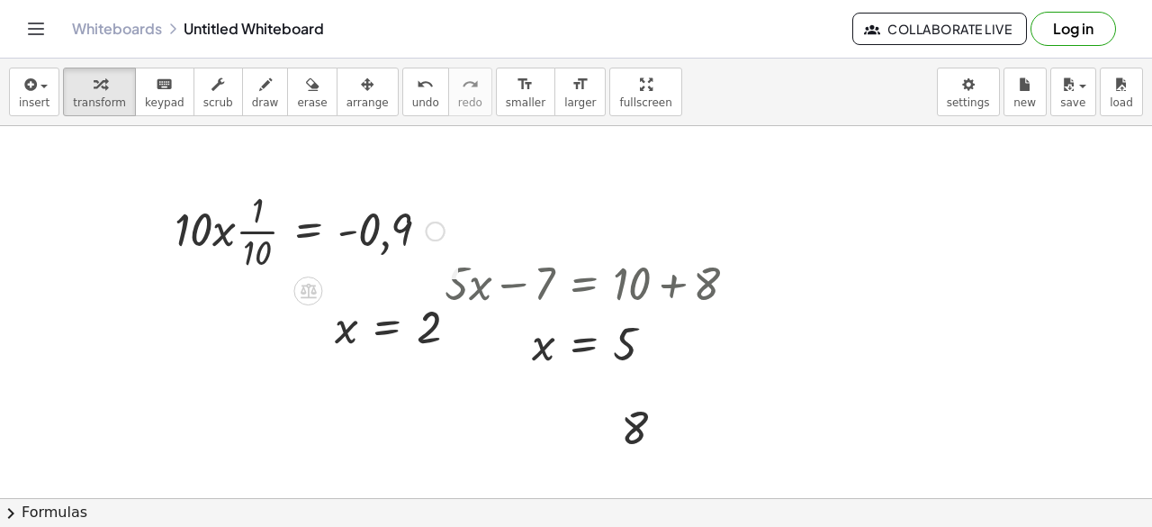
click at [230, 230] on div at bounding box center [310, 230] width 288 height 90
click at [254, 232] on div at bounding box center [310, 230] width 288 height 90
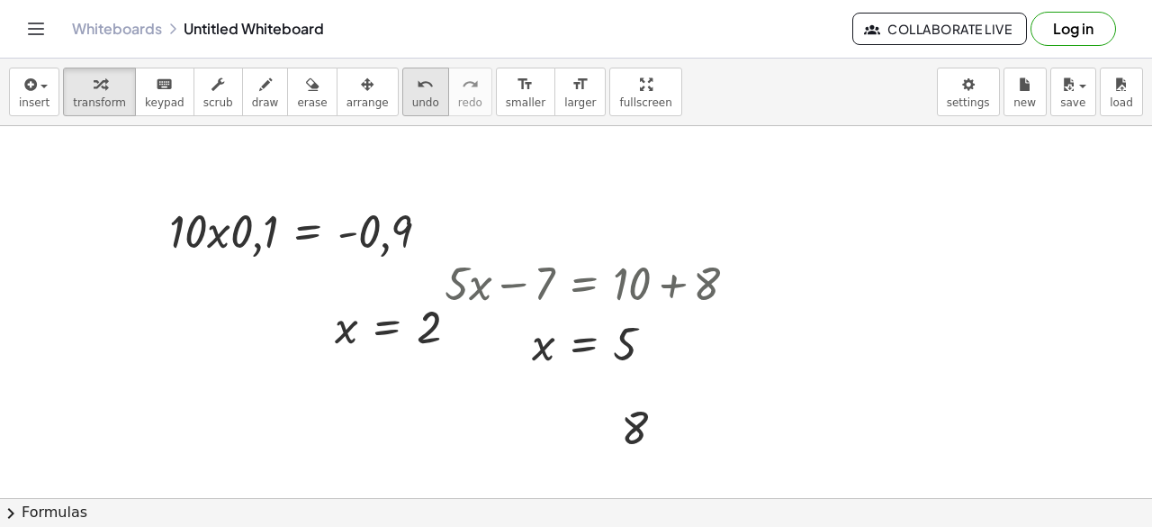
click at [412, 102] on span "undo" at bounding box center [425, 102] width 27 height 13
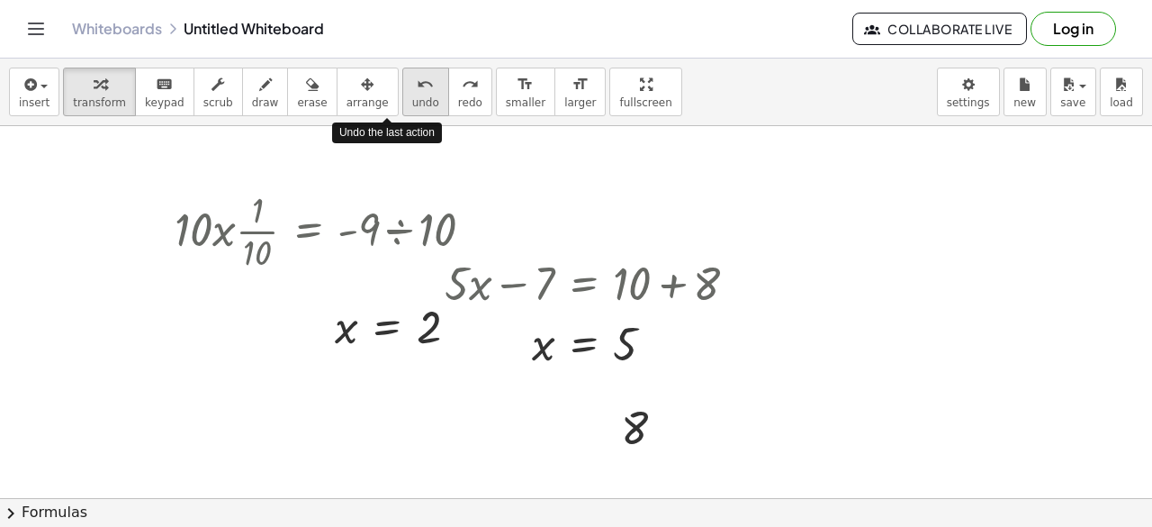
click at [412, 102] on span "undo" at bounding box center [425, 102] width 27 height 13
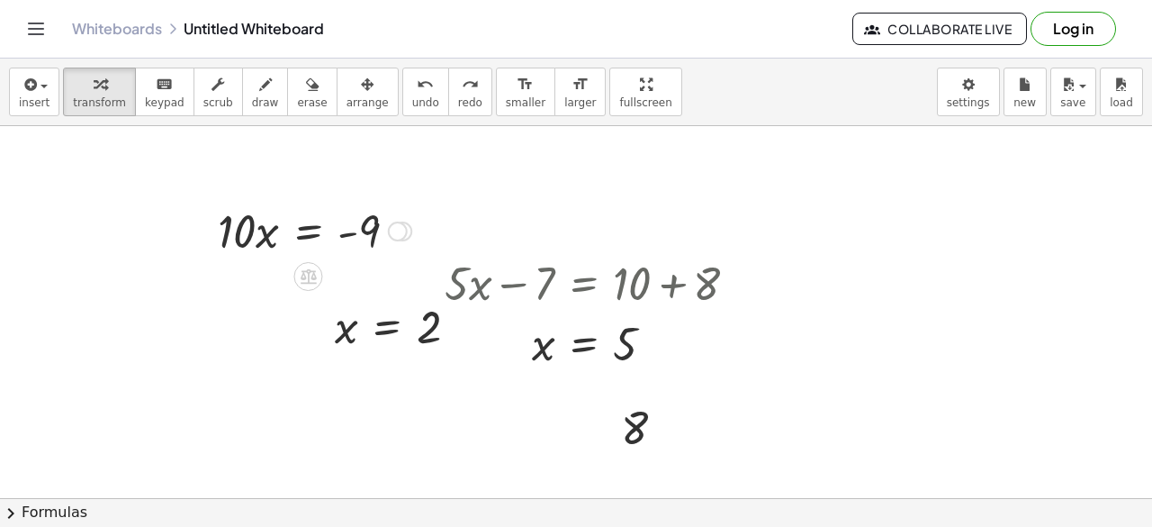
click at [304, 230] on div at bounding box center [315, 229] width 212 height 61
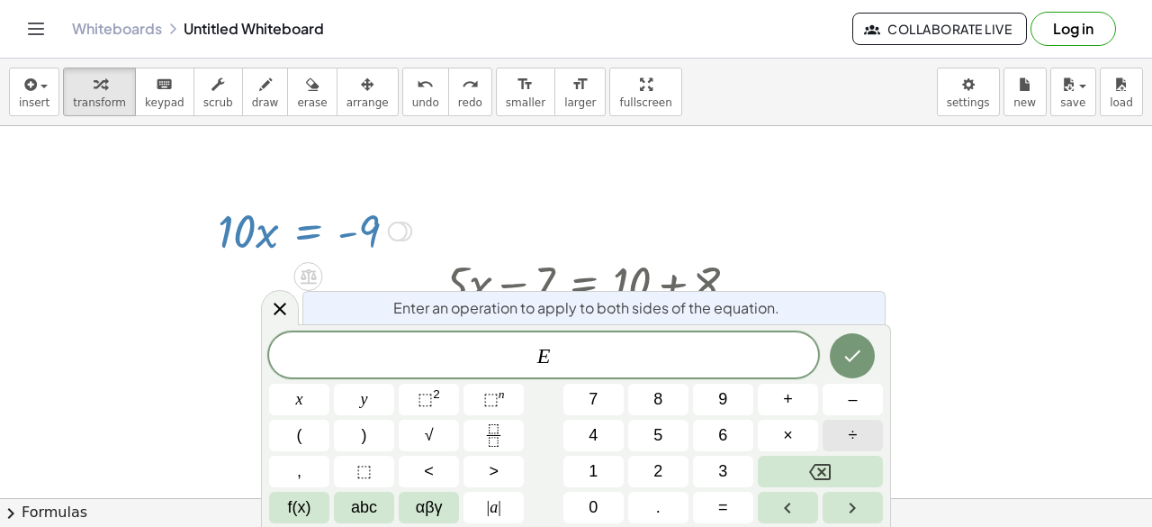
click at [846, 430] on button "÷" at bounding box center [853, 435] width 60 height 32
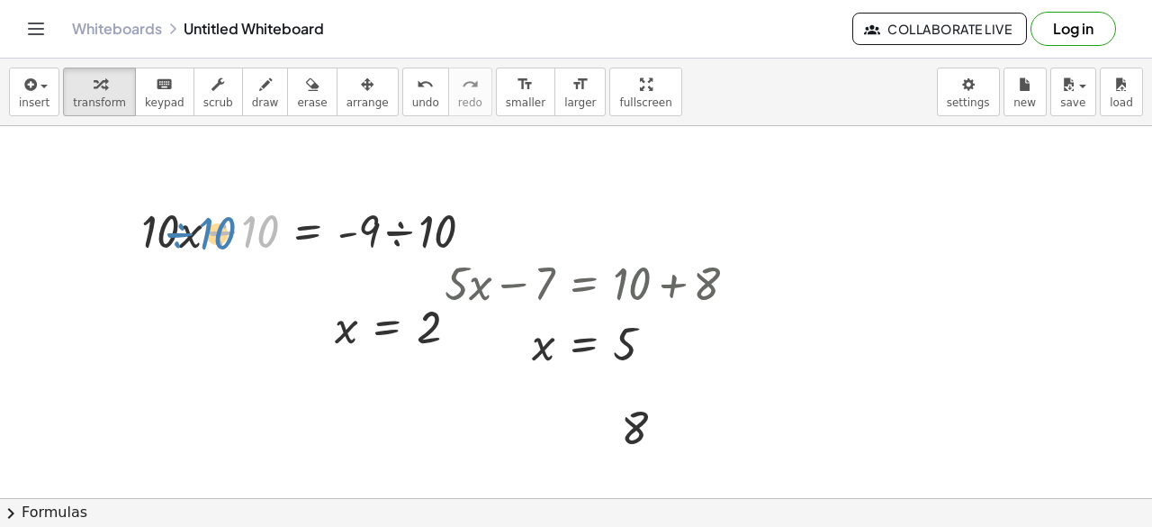
drag, startPoint x: 260, startPoint y: 239, endPoint x: 218, endPoint y: 240, distance: 42.3
click at [218, 240] on div at bounding box center [314, 229] width 365 height 61
click at [210, 239] on div at bounding box center [314, 229] width 365 height 61
click at [257, 230] on div at bounding box center [331, 230] width 331 height 90
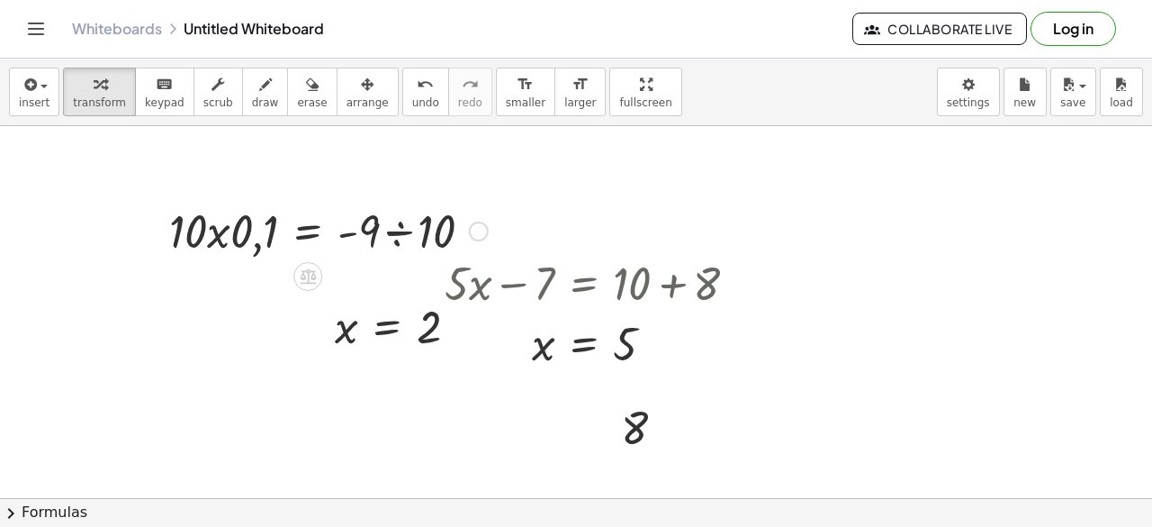
click at [209, 236] on div at bounding box center [328, 229] width 337 height 61
click at [221, 236] on div at bounding box center [328, 229] width 337 height 61
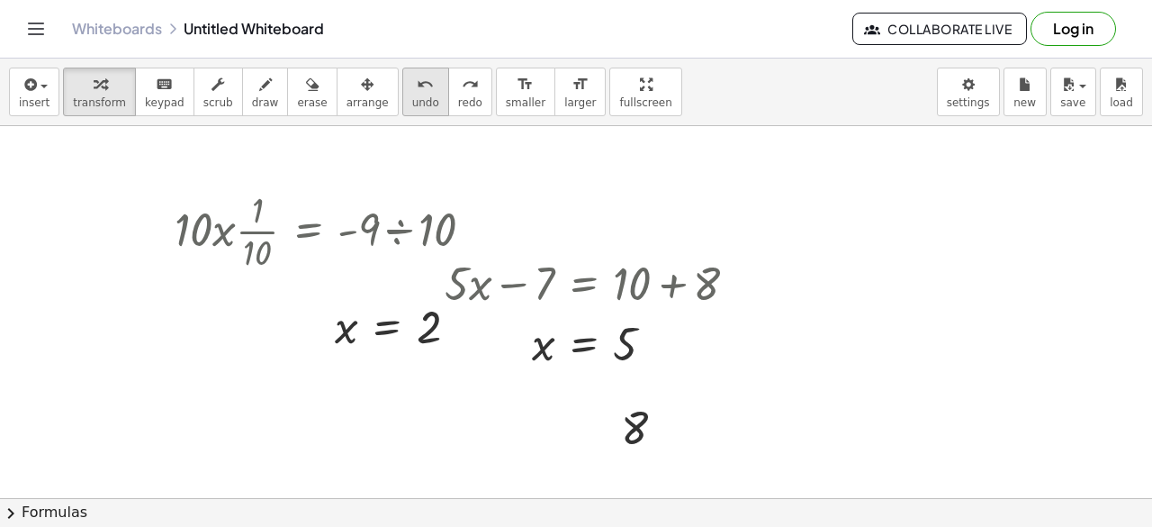
click at [412, 102] on span "undo" at bounding box center [425, 102] width 27 height 13
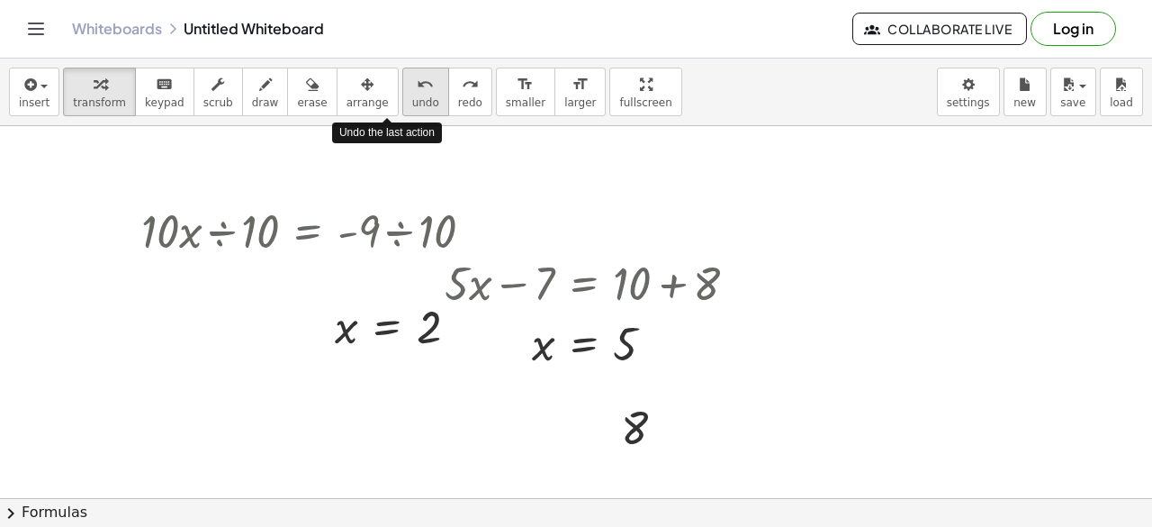
click at [412, 98] on span "undo" at bounding box center [425, 102] width 27 height 13
